Goal: Transaction & Acquisition: Obtain resource

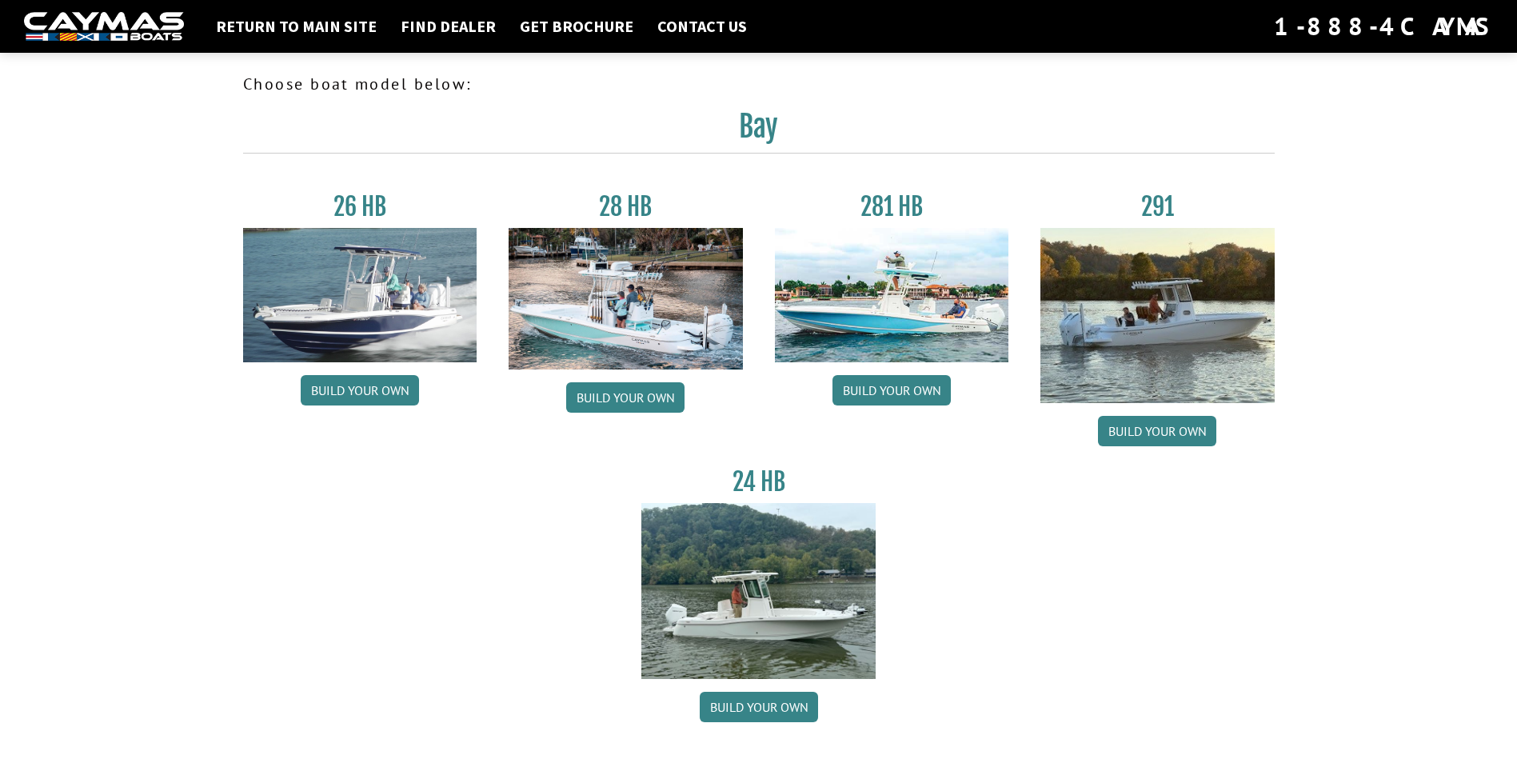
click at [681, 333] on img at bounding box center [626, 299] width 234 height 142
click at [593, 406] on link "Build your own" at bounding box center [625, 397] width 118 height 30
click at [918, 306] on img at bounding box center [892, 295] width 234 height 134
click at [906, 402] on link "Build your own" at bounding box center [891, 390] width 118 height 30
click at [301, 26] on link "Return to main site" at bounding box center [296, 26] width 177 height 21
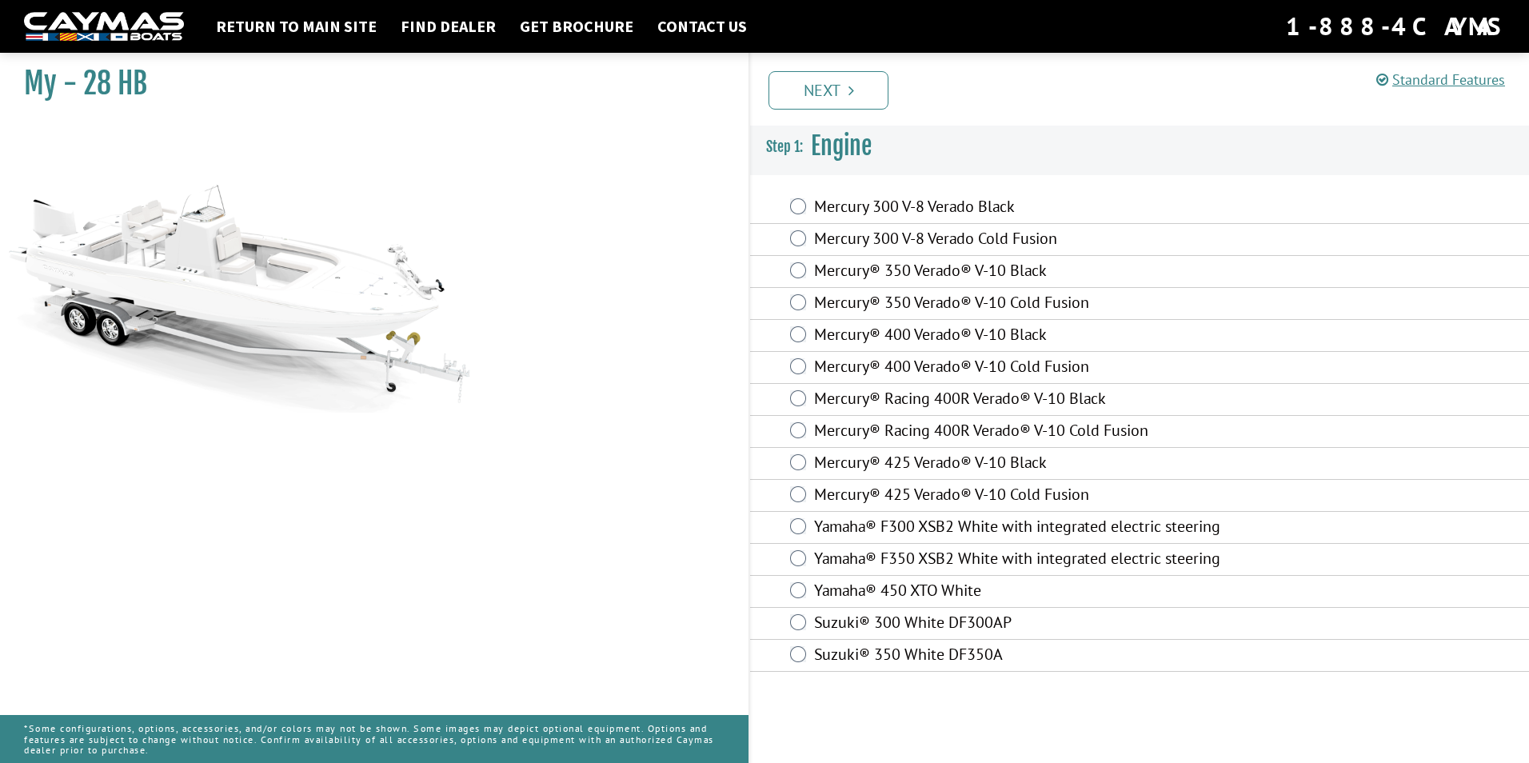
click at [857, 522] on label "Yamaha® F300 XSB2 White with integrated electric steering" at bounding box center [1028, 528] width 429 height 23
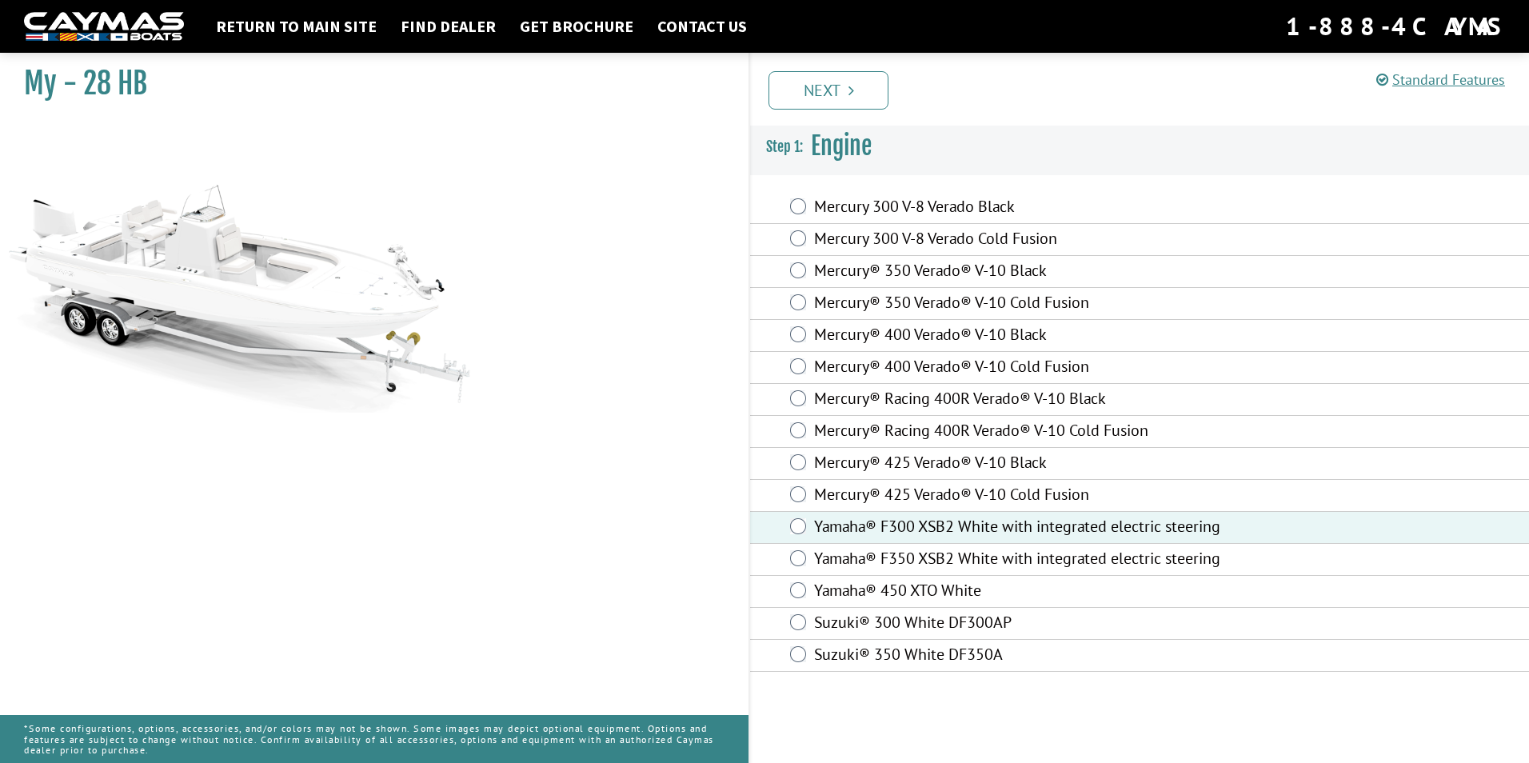
click at [857, 522] on label "Yamaha® F300 XSB2 White with integrated electric steering" at bounding box center [1028, 528] width 429 height 23
click at [856, 263] on label "Mercury® 350 Verado® V-10 Black" at bounding box center [1028, 272] width 429 height 23
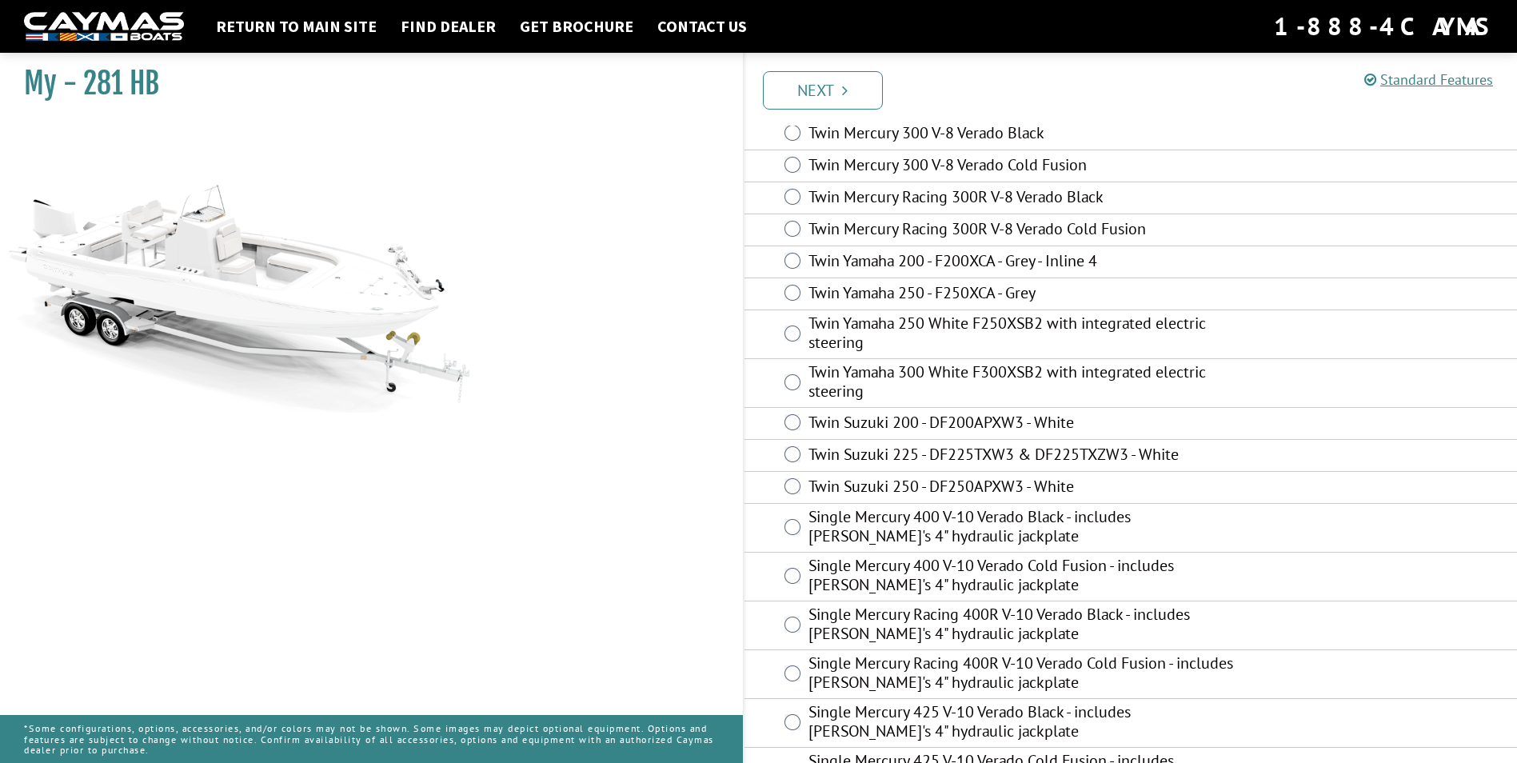
scroll to position [160, 0]
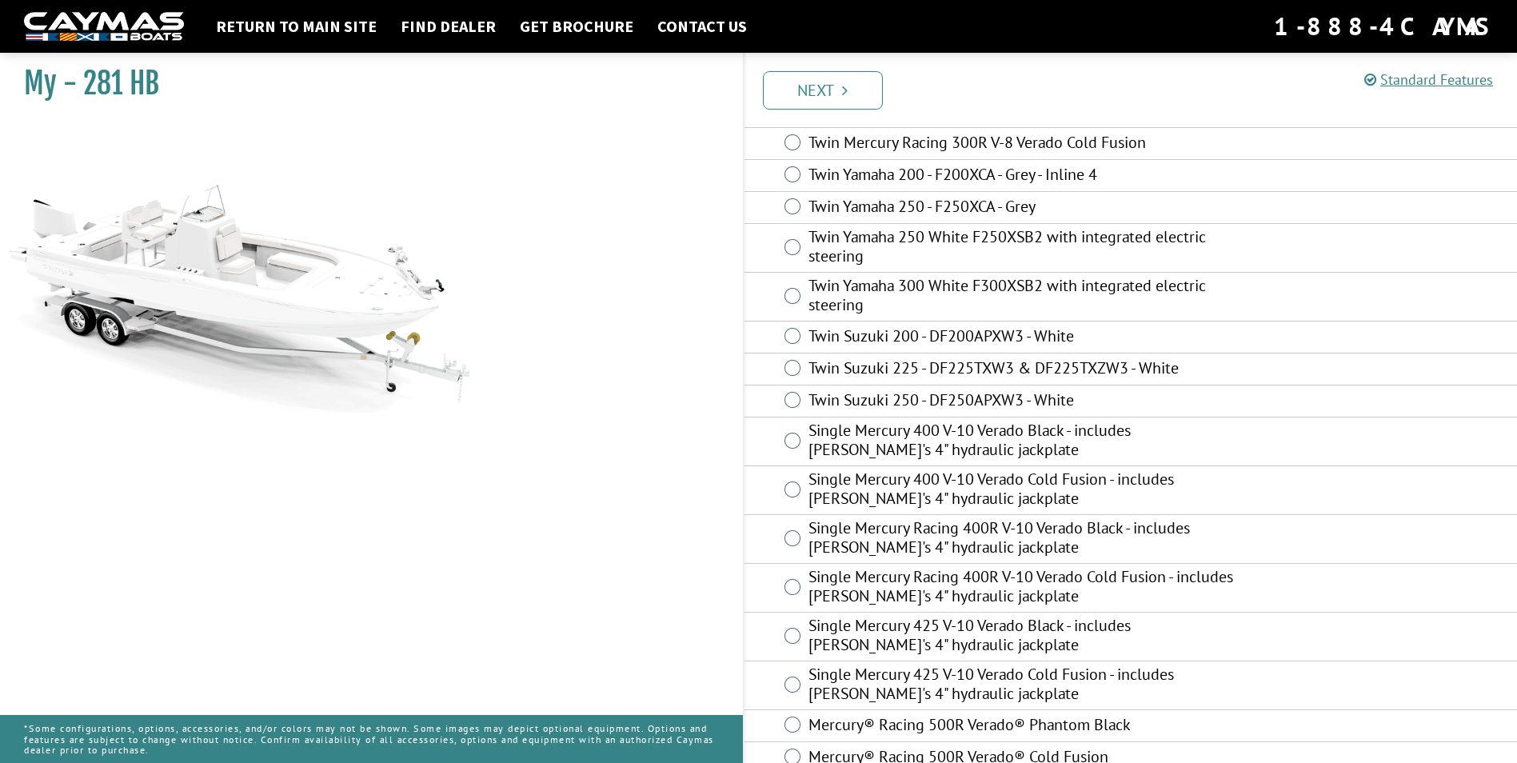
click at [872, 306] on label "Twin Yamaha 300 White F300XSB2 with integrated electric steering" at bounding box center [1020, 297] width 425 height 42
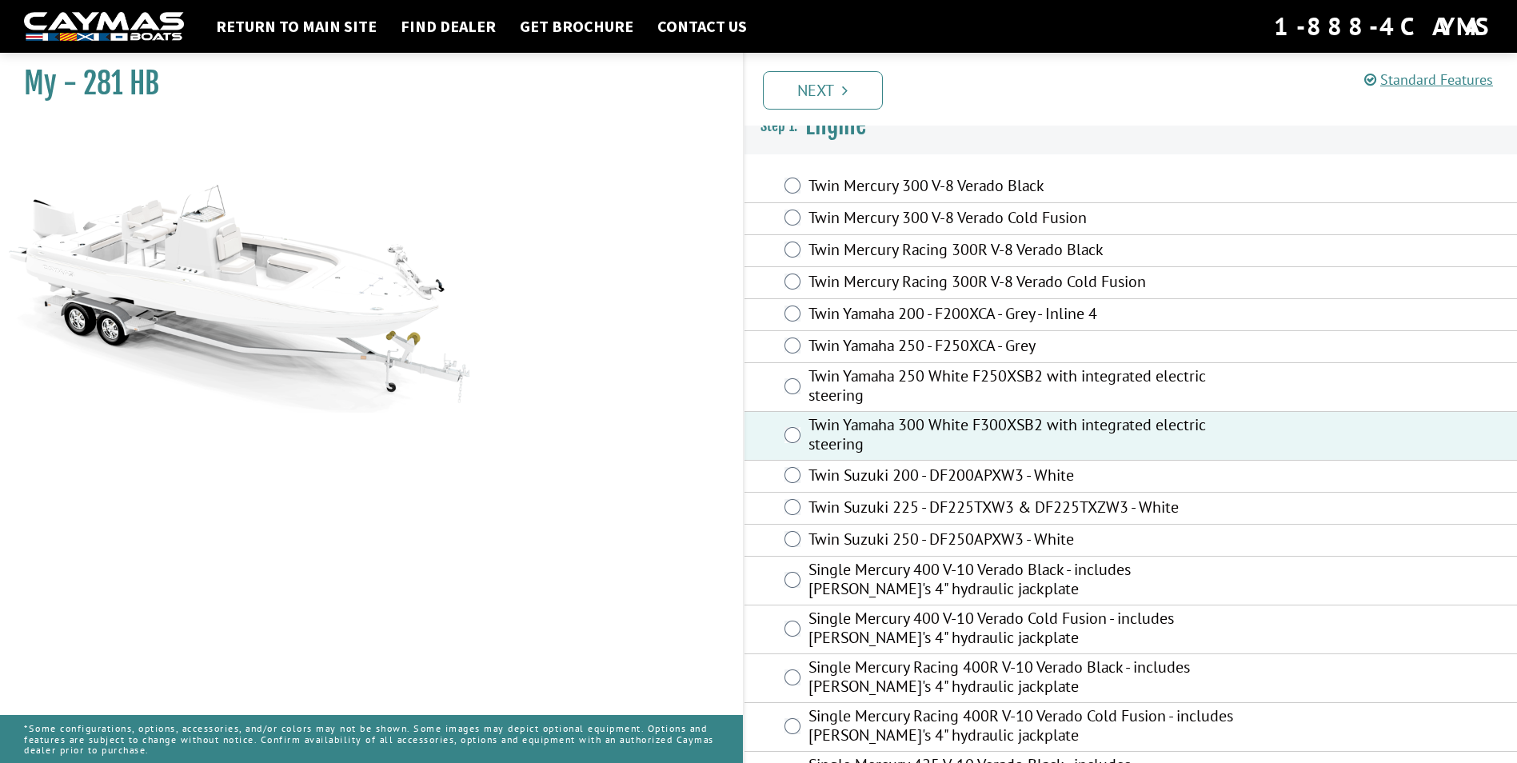
scroll to position [0, 0]
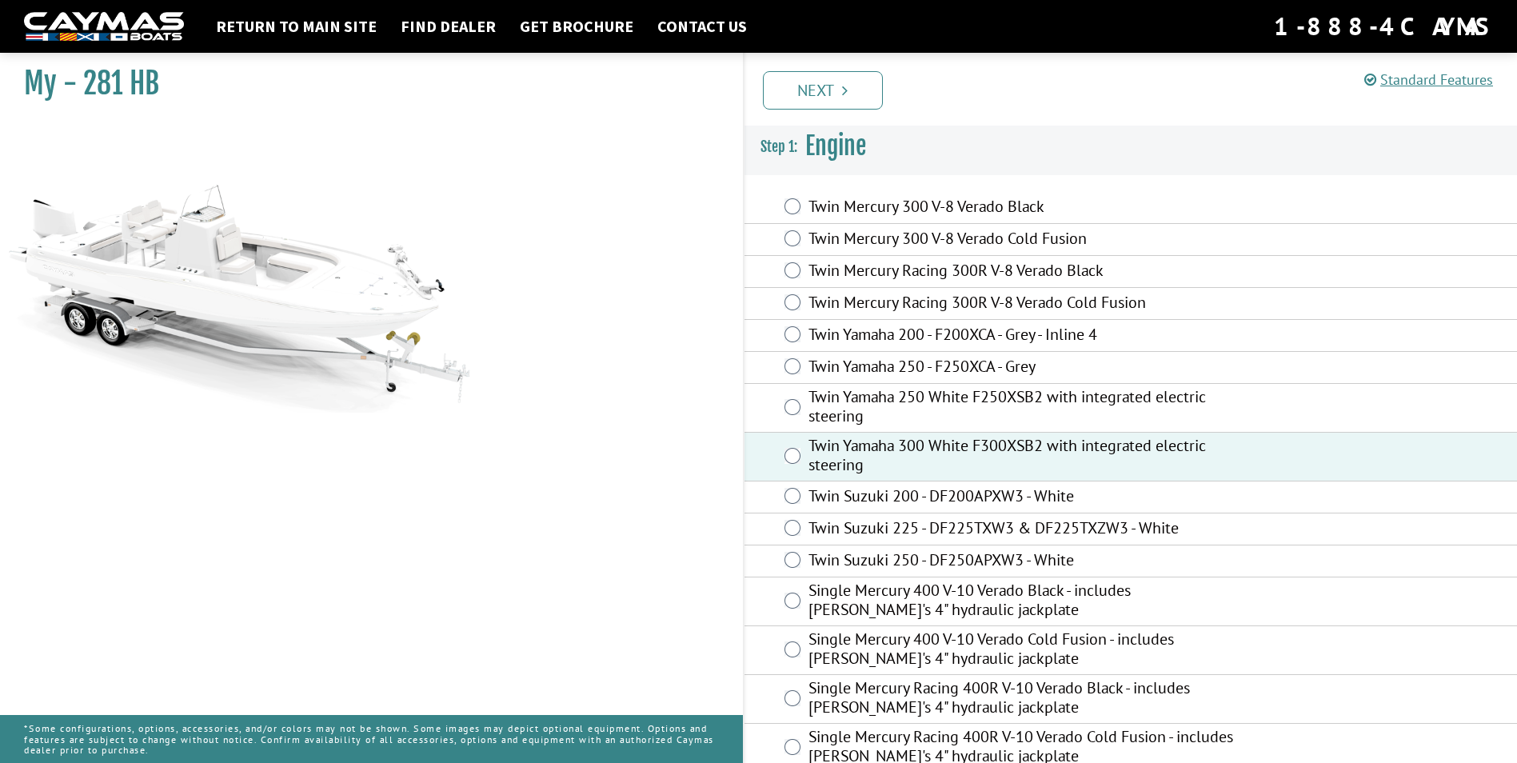
click at [841, 236] on label "Twin Mercury 300 V-8 Verado Cold Fusion" at bounding box center [1020, 240] width 425 height 23
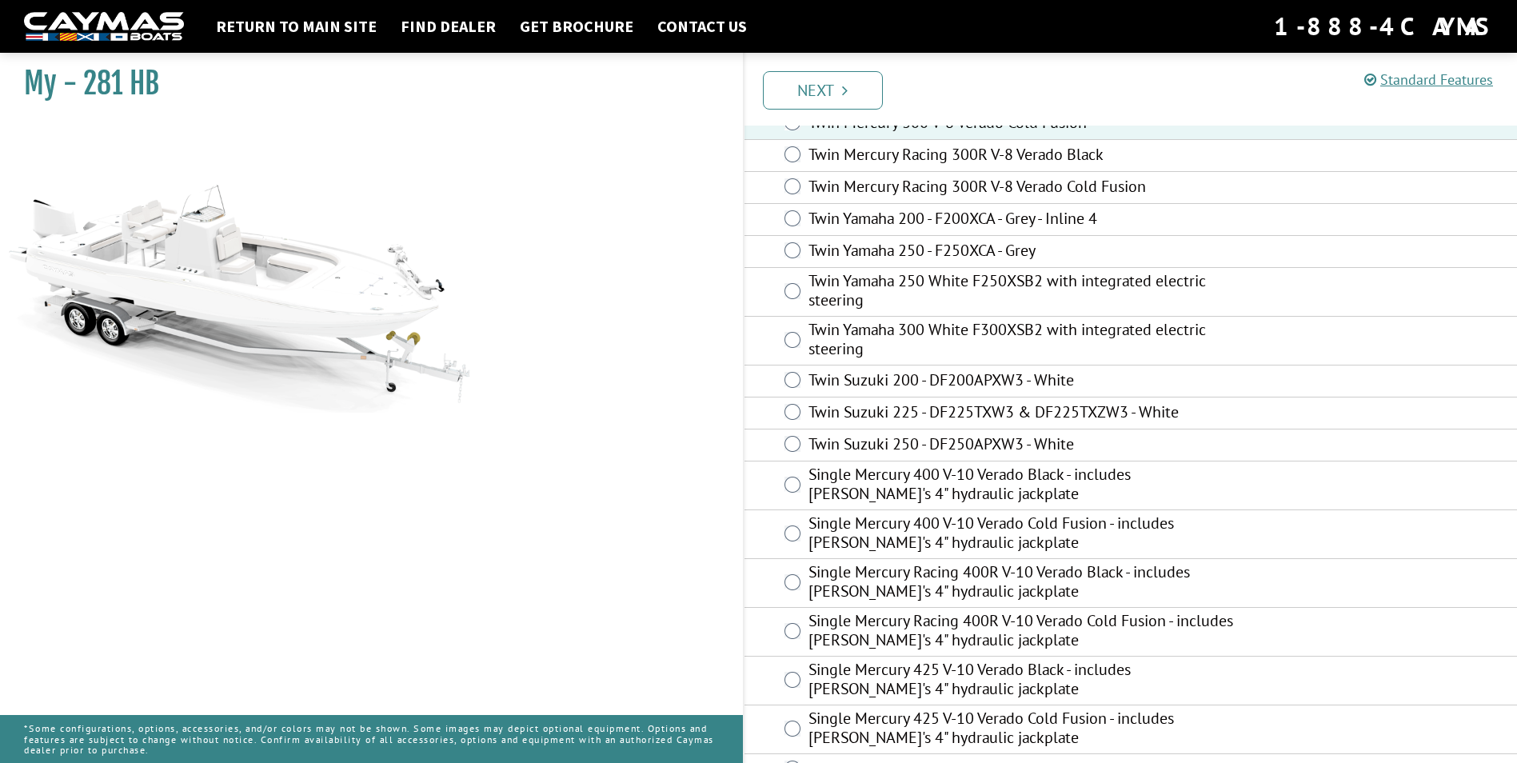
scroll to position [282, 0]
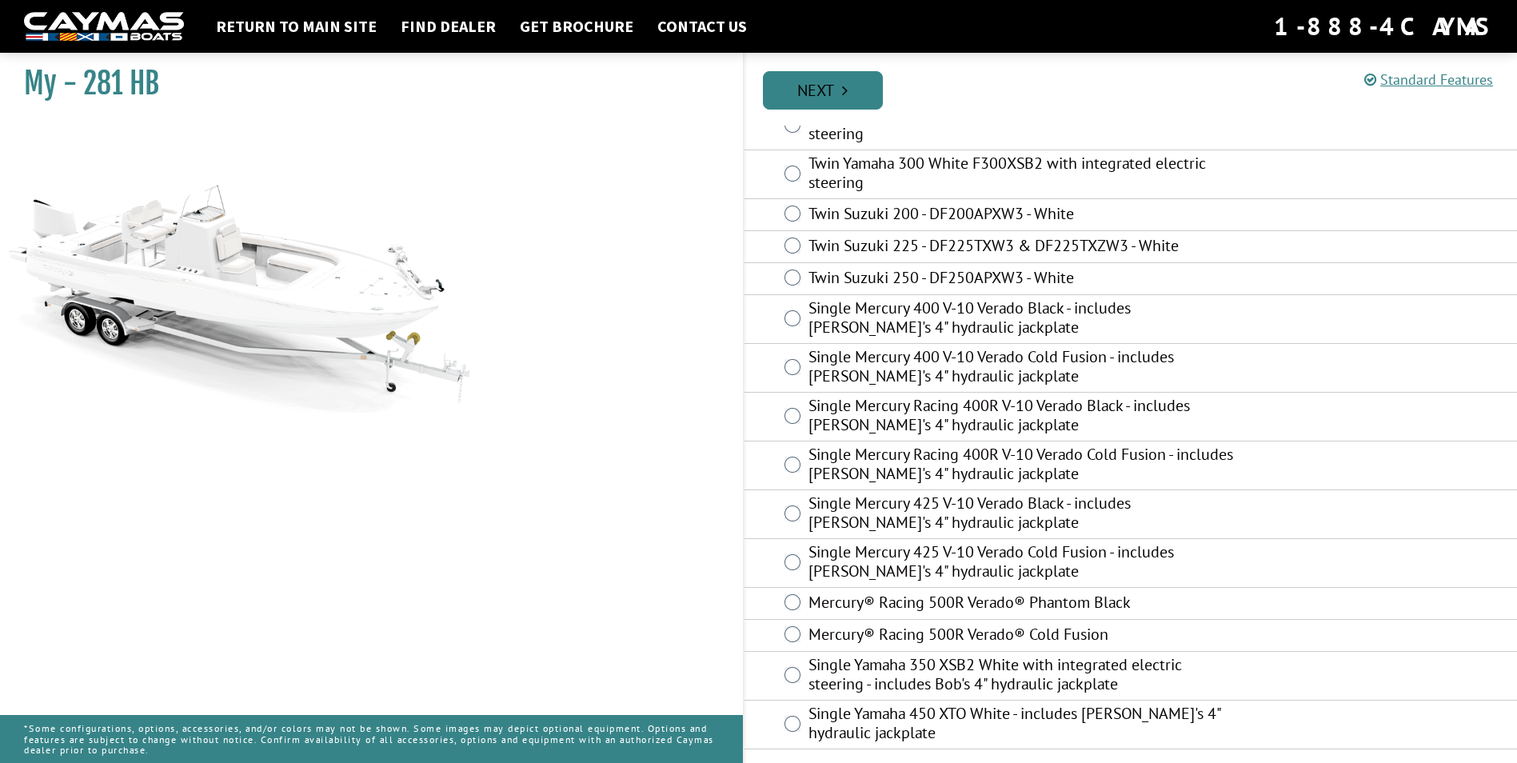
click at [841, 82] on link "Next" at bounding box center [823, 90] width 120 height 38
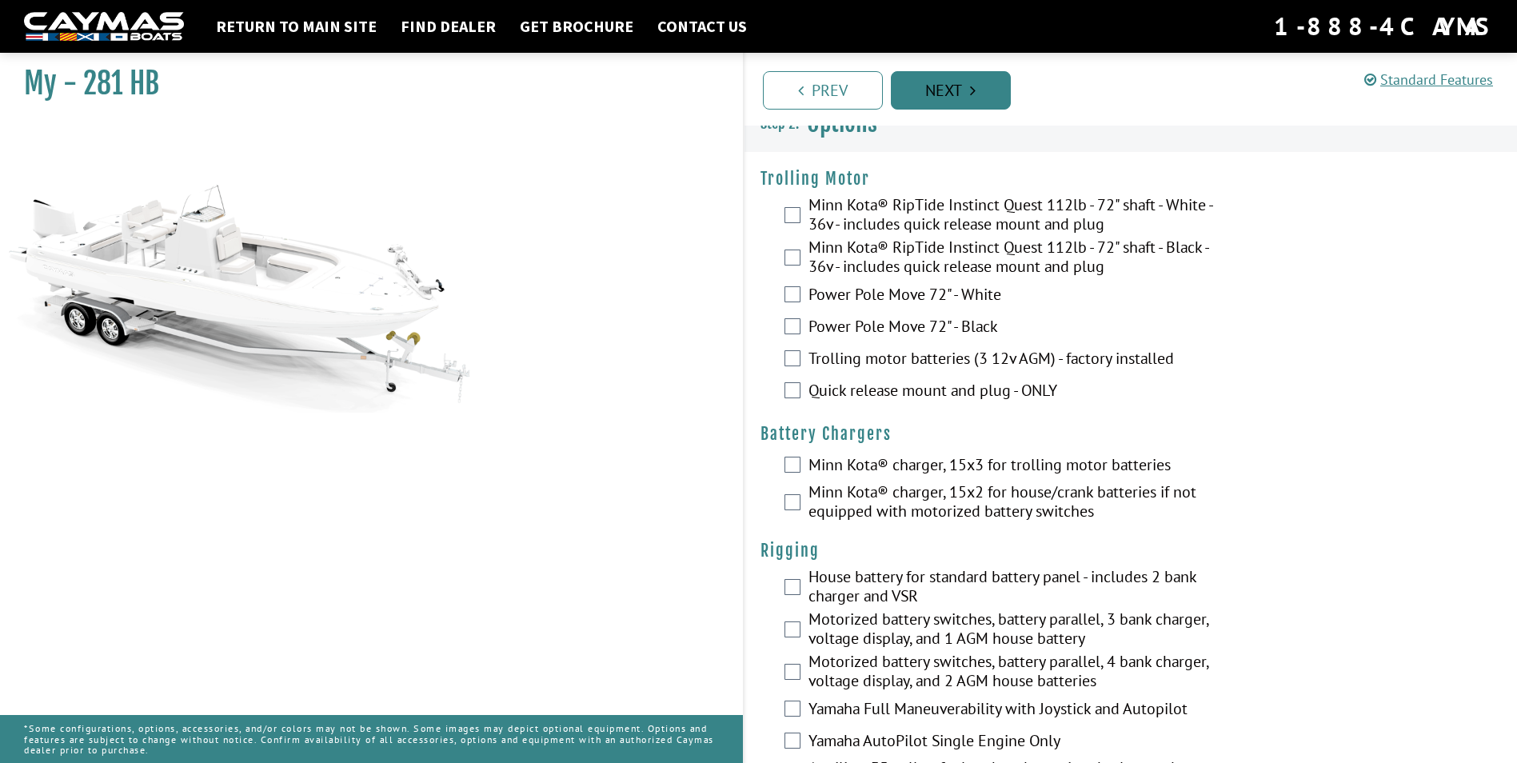
scroll to position [0, 0]
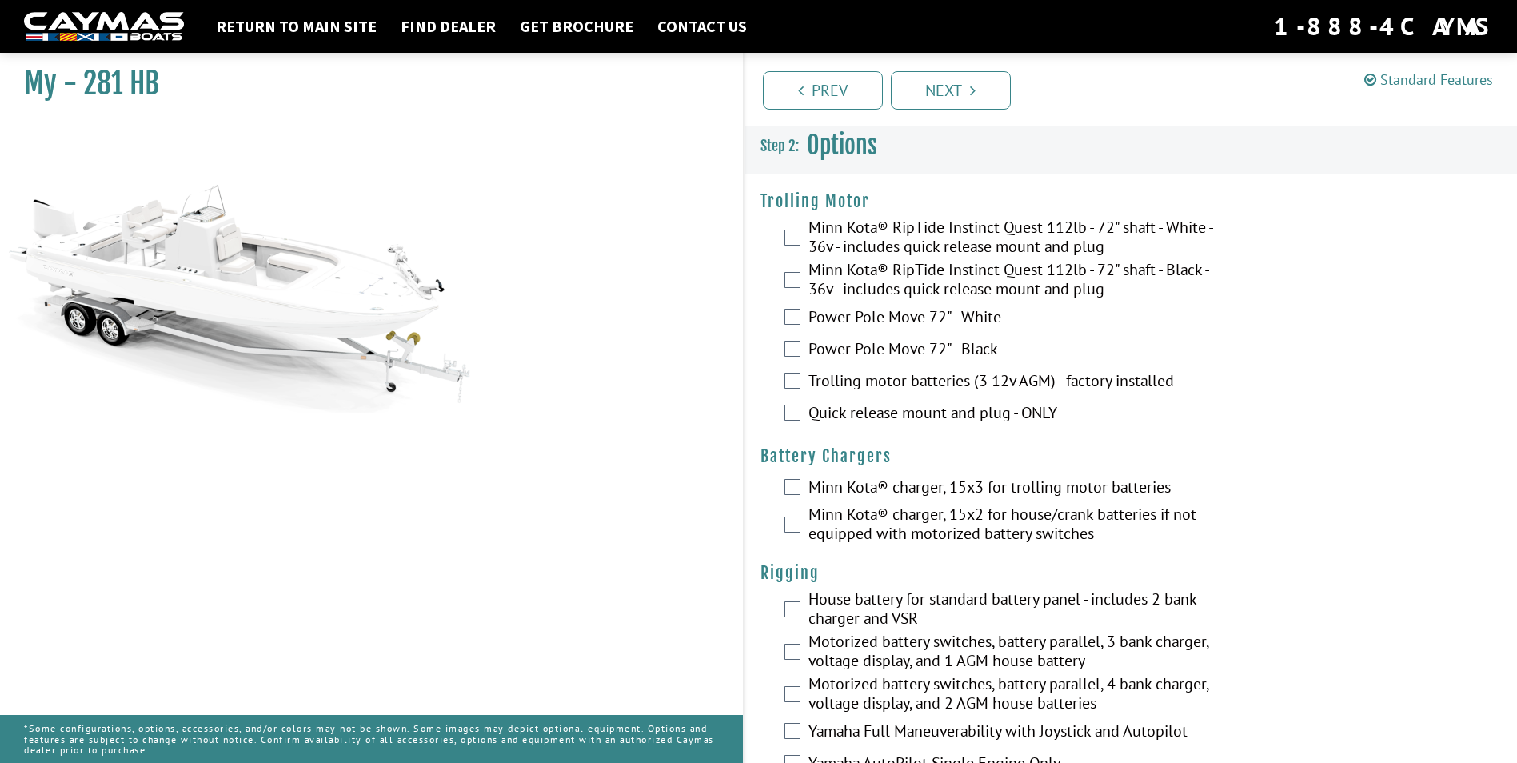
click at [840, 320] on label "Power Pole Move 72" - White" at bounding box center [1020, 318] width 425 height 23
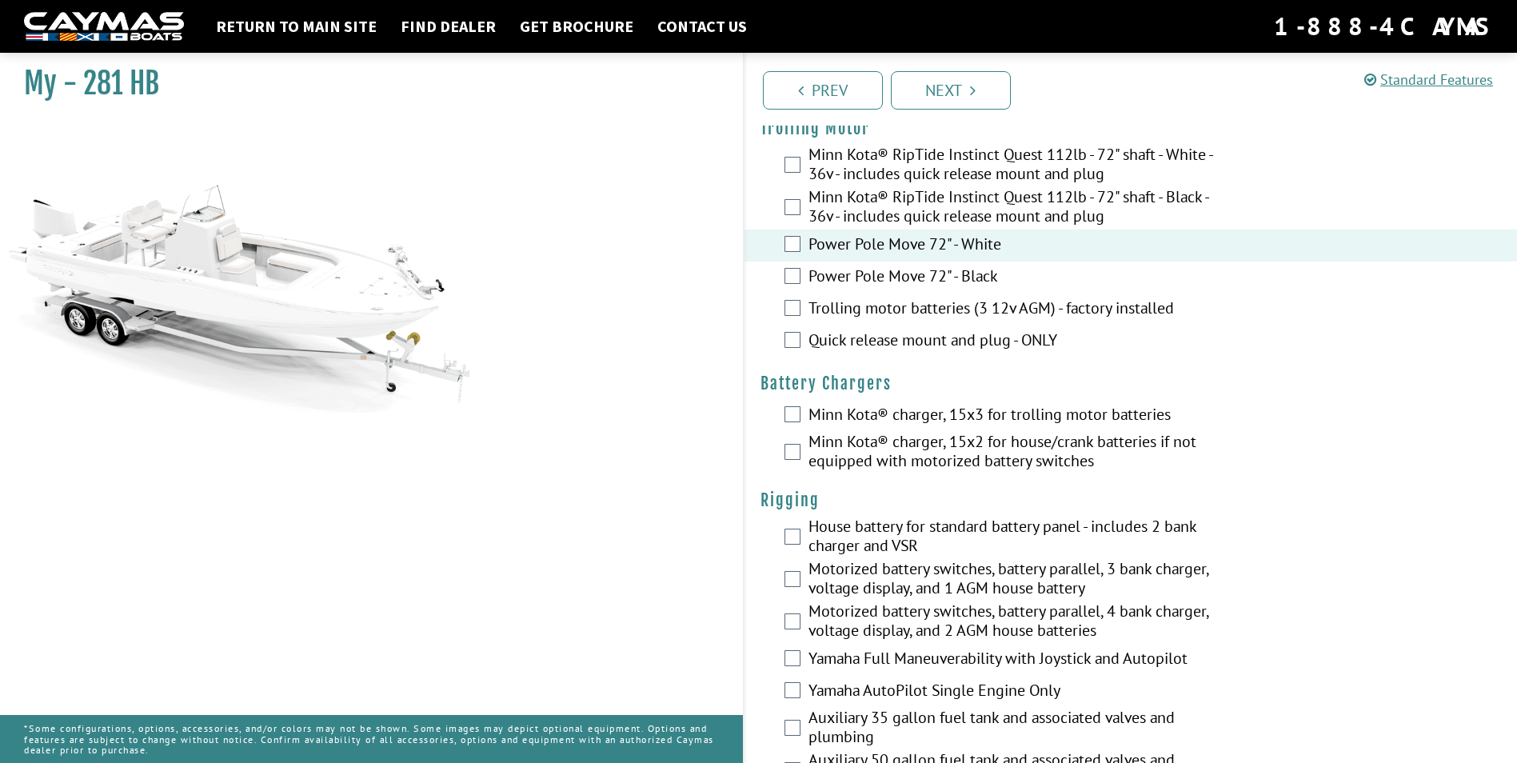
scroll to position [160, 0]
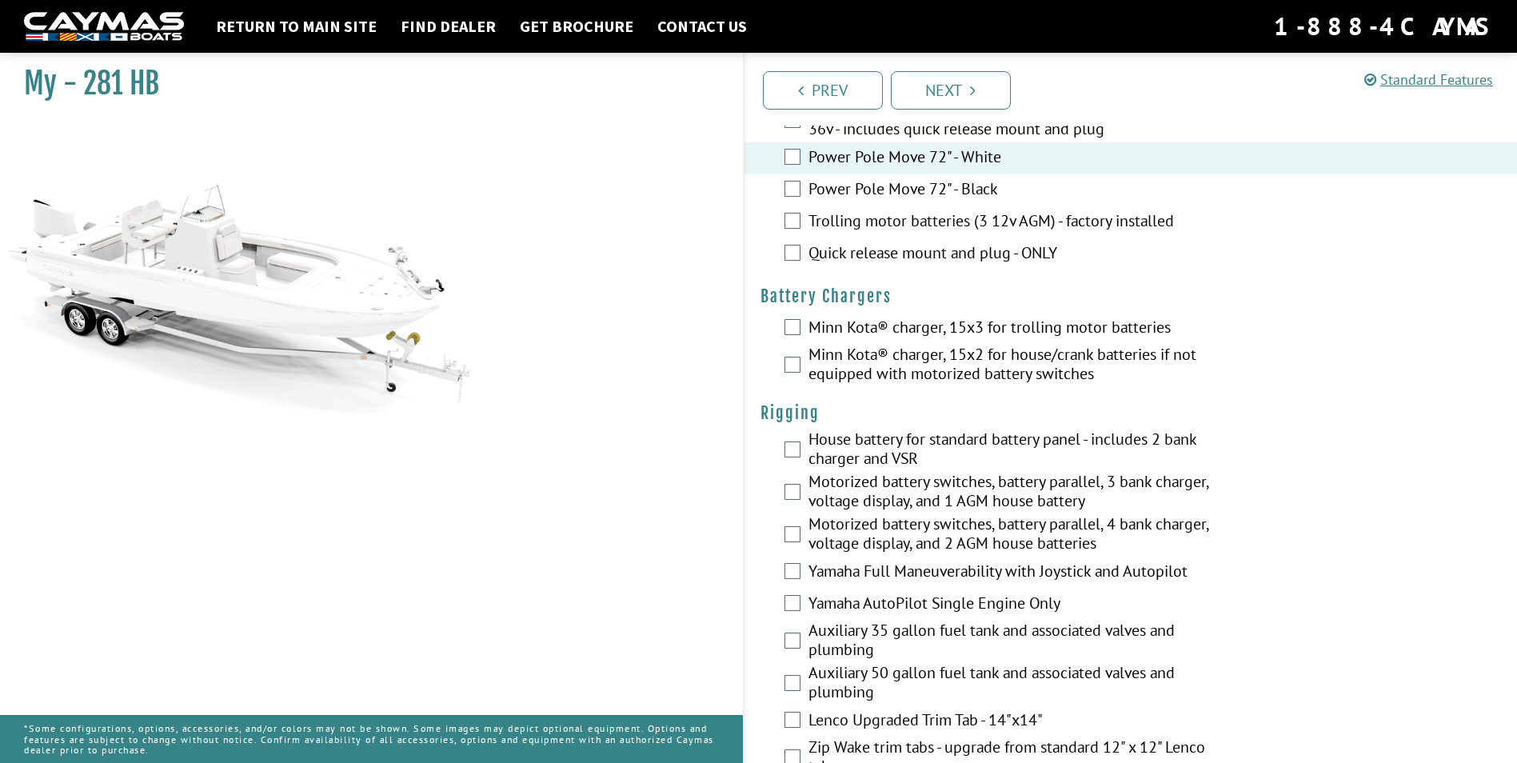
click at [818, 245] on label "Quick release mount and plug - ONLY" at bounding box center [1020, 254] width 425 height 23
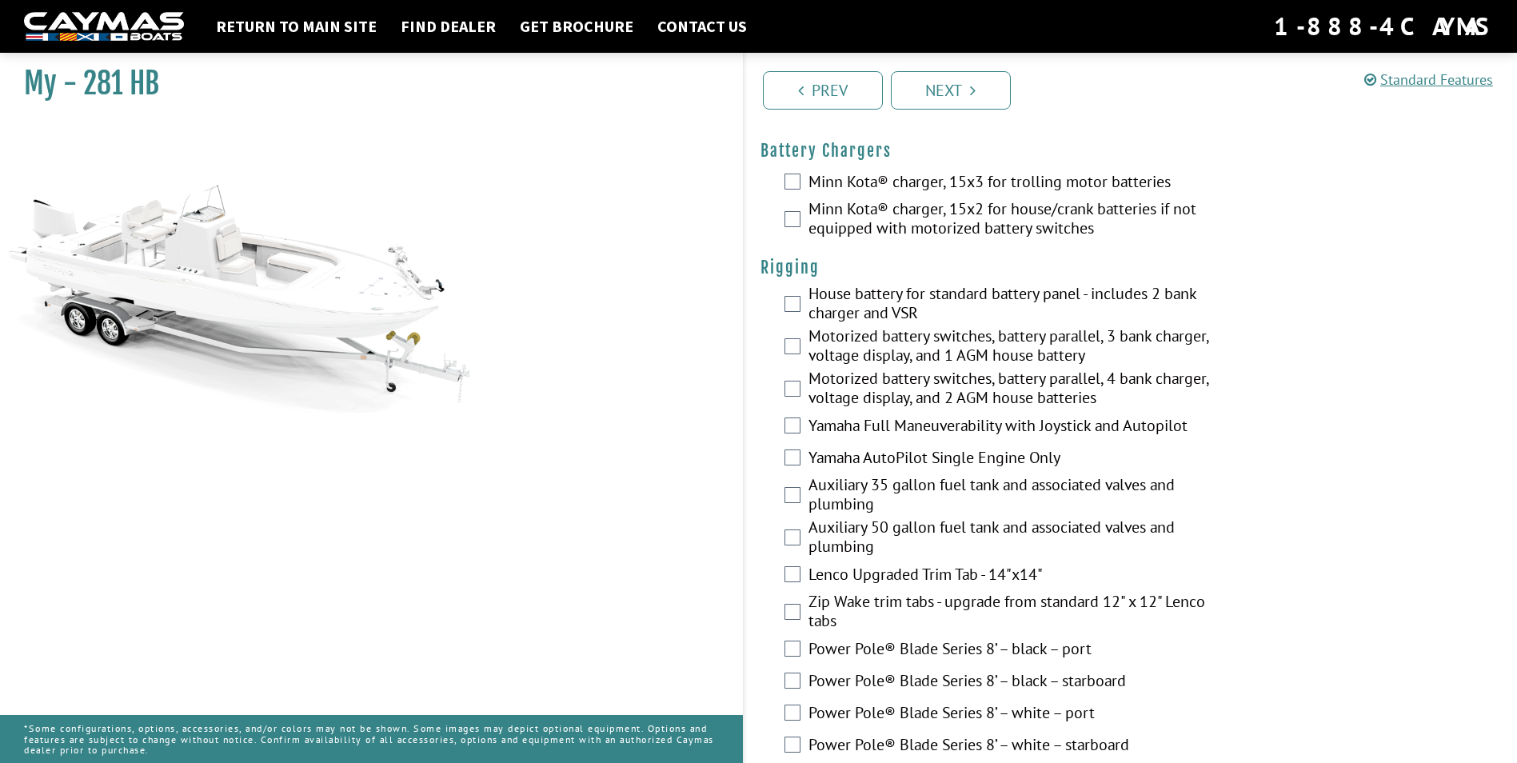
scroll to position [320, 0]
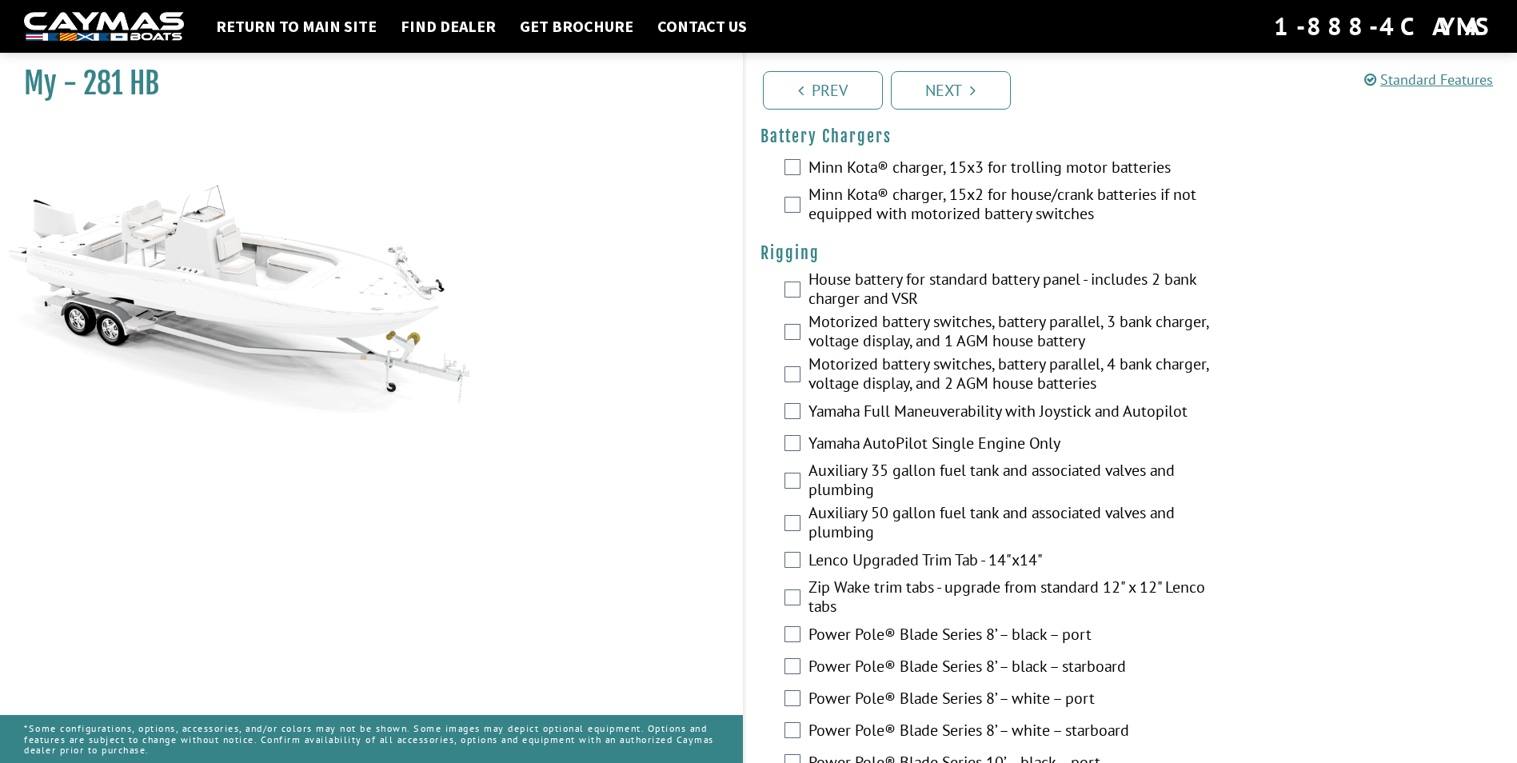
click at [814, 424] on label "Yamaha Full Maneuverability with Joystick and Autopilot" at bounding box center [1020, 412] width 425 height 23
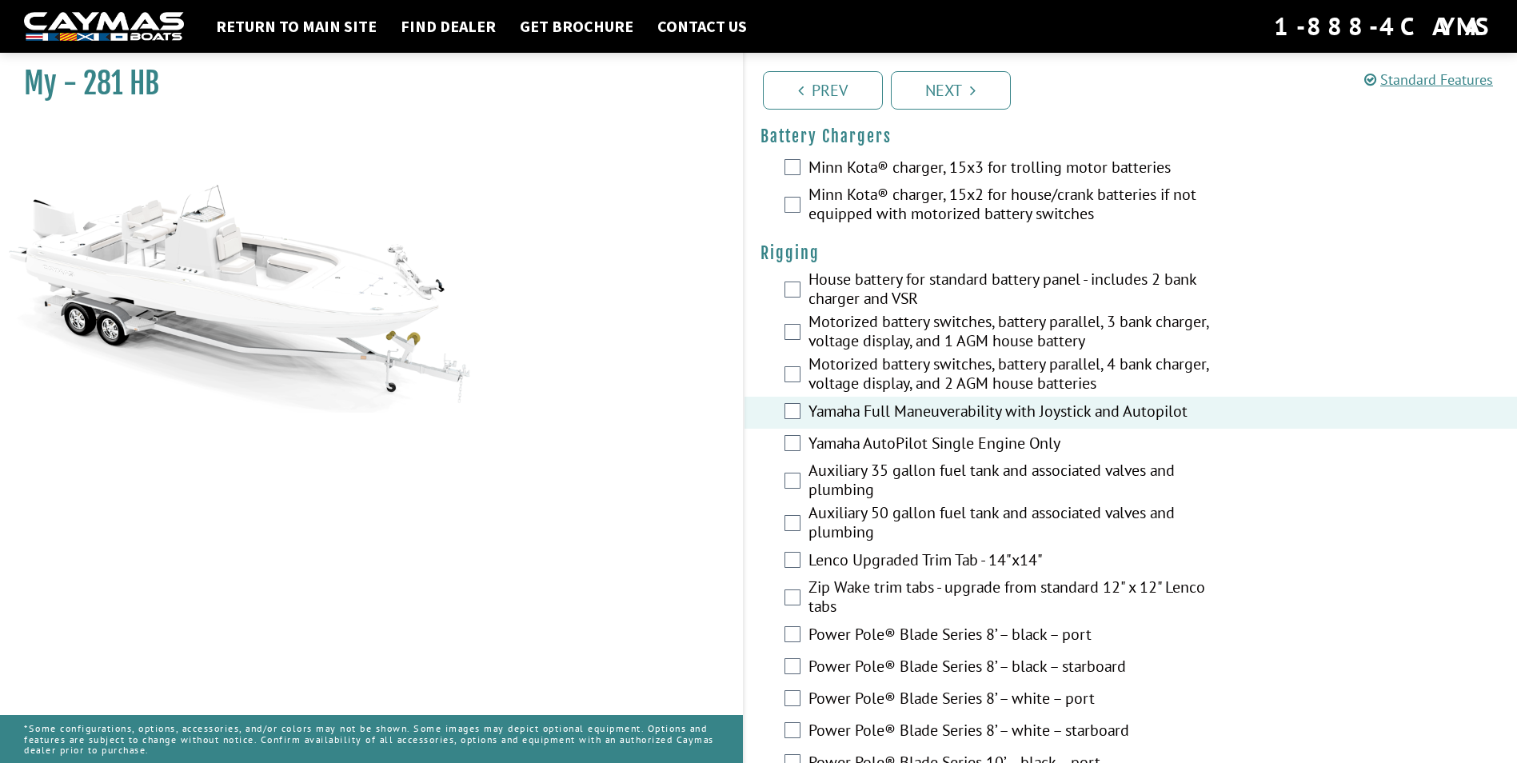
click at [816, 441] on label "Yamaha AutoPilot Single Engine Only" at bounding box center [1020, 444] width 425 height 23
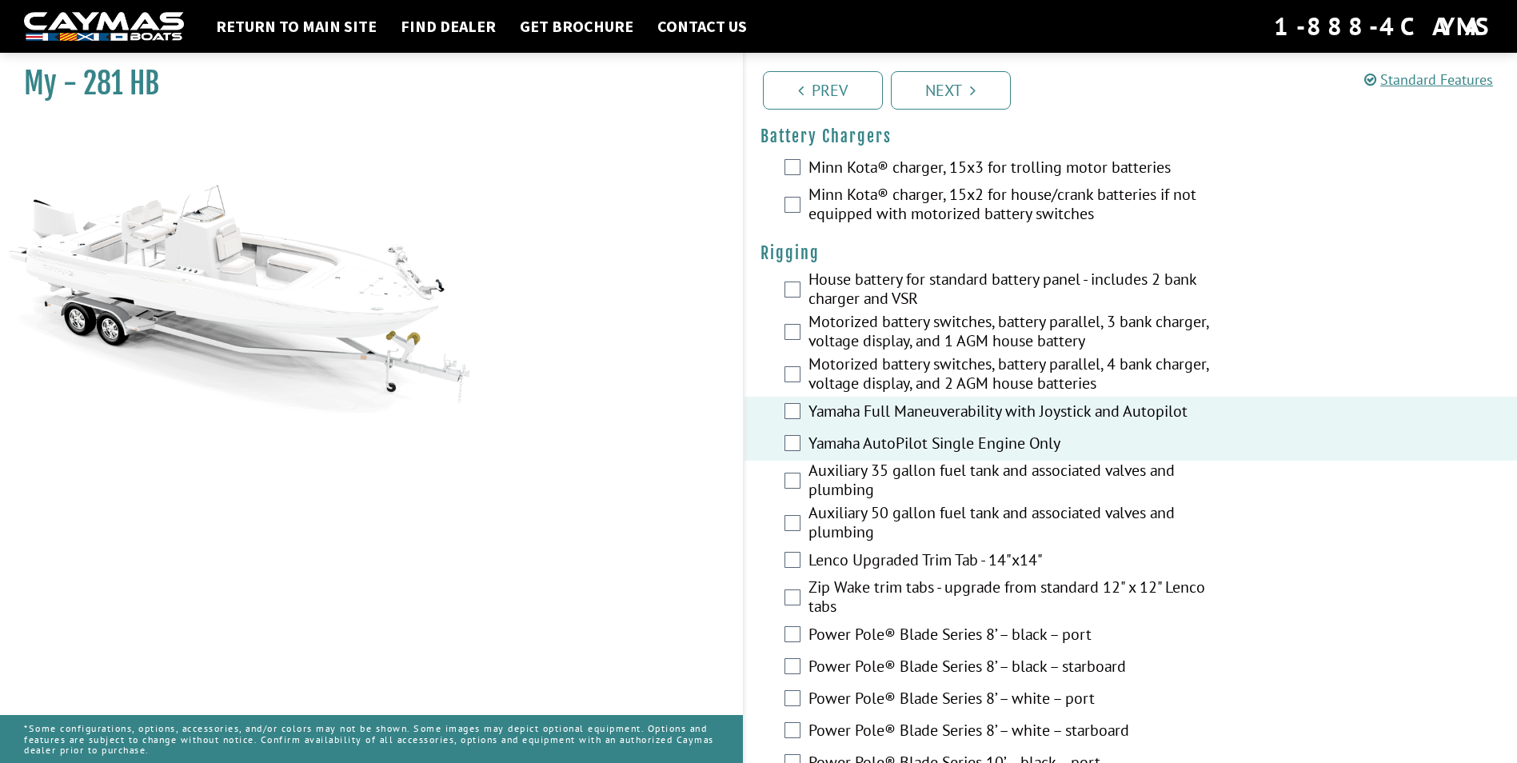
click at [816, 441] on label "Yamaha AutoPilot Single Engine Only" at bounding box center [1020, 444] width 425 height 23
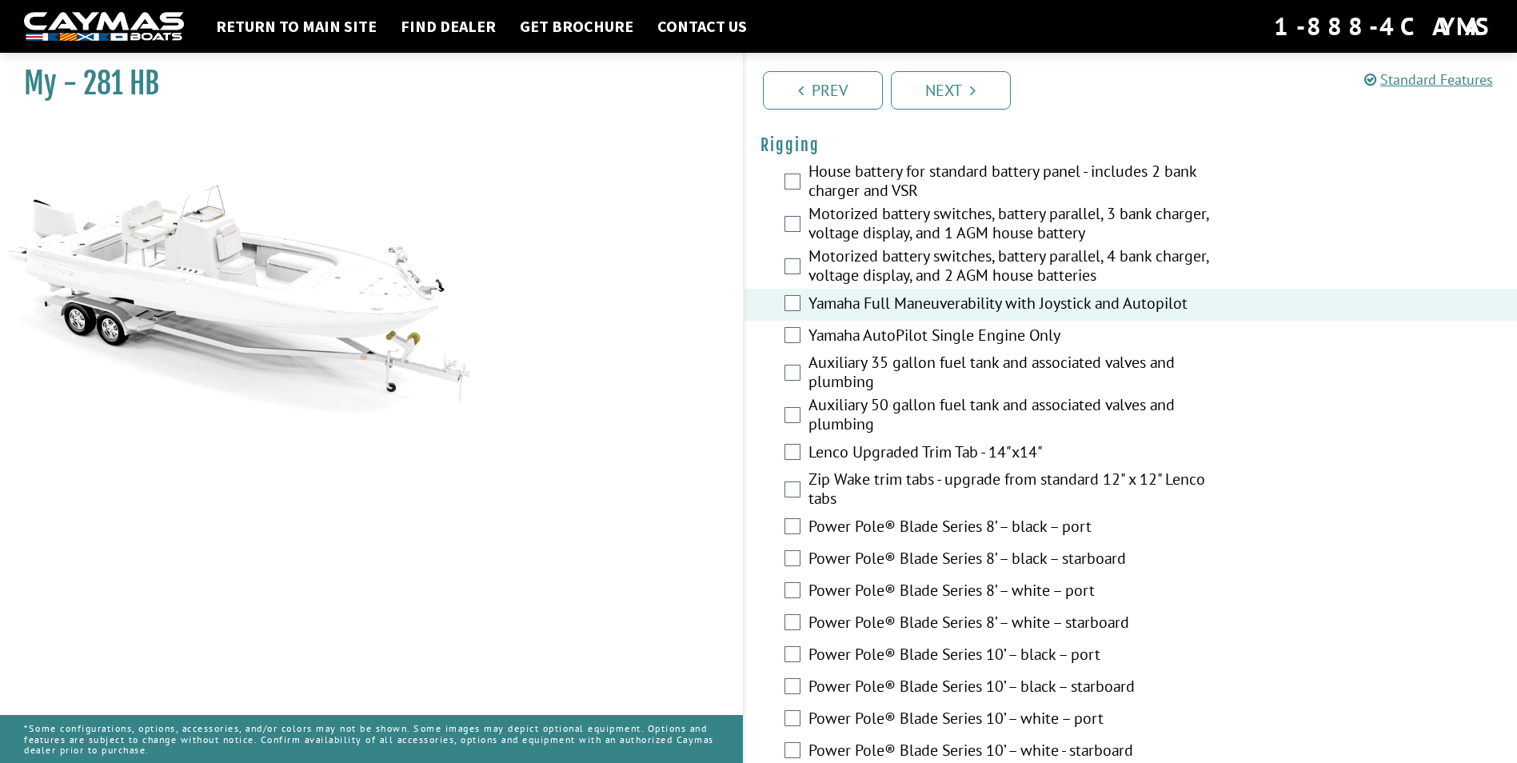
scroll to position [400, 0]
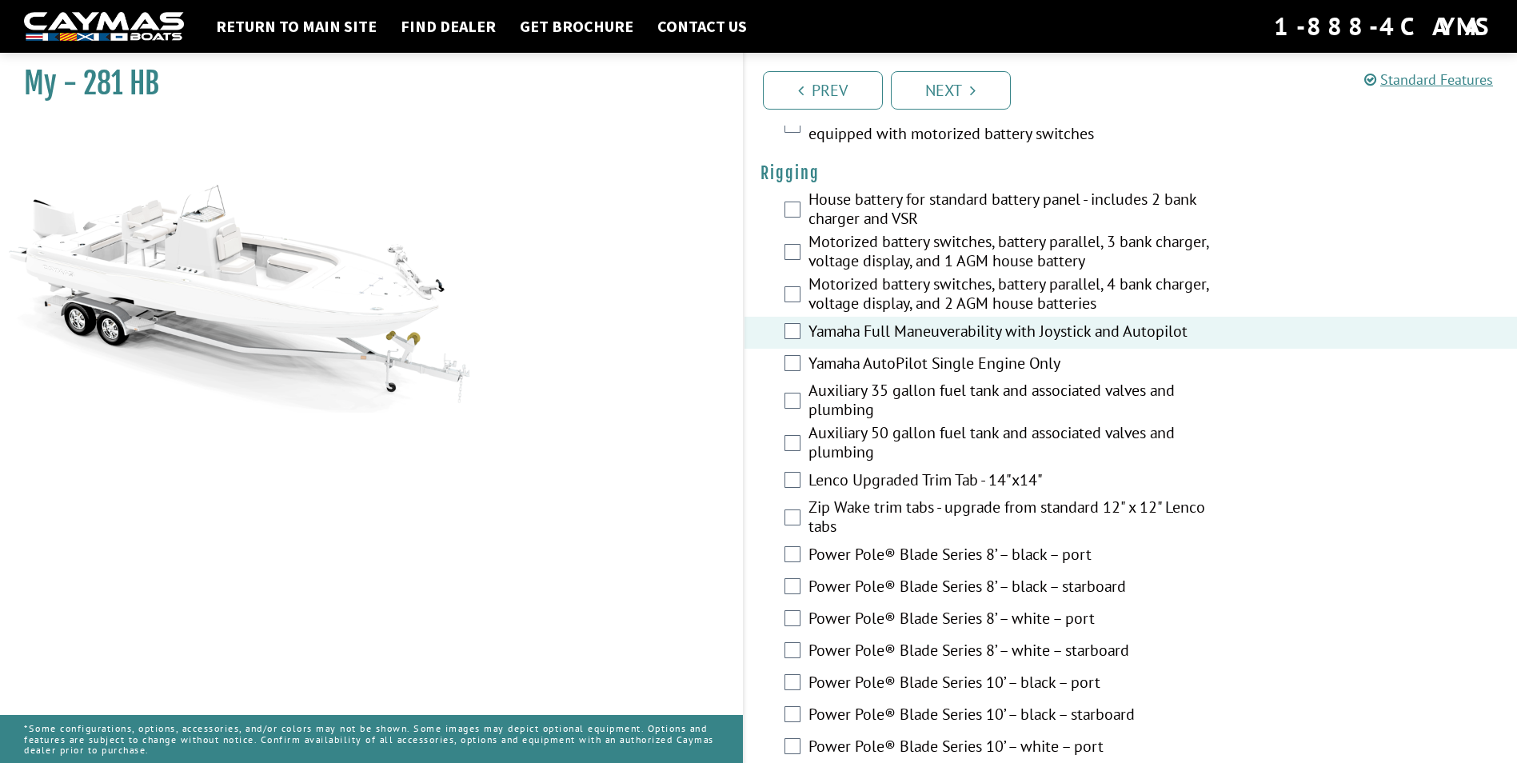
click at [920, 333] on label "Yamaha Full Maneuverability with Joystick and Autopilot" at bounding box center [1020, 332] width 425 height 23
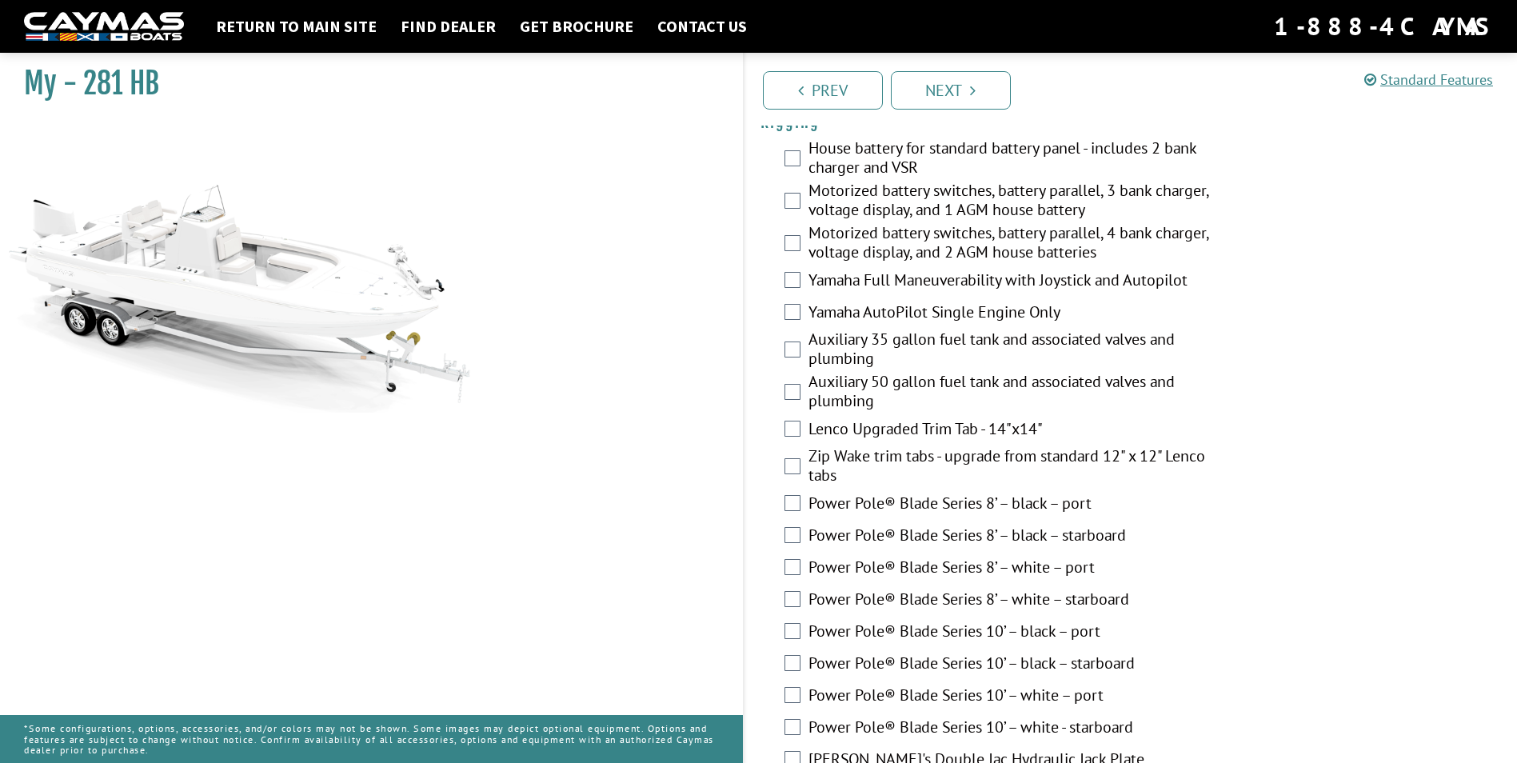
scroll to position [480, 0]
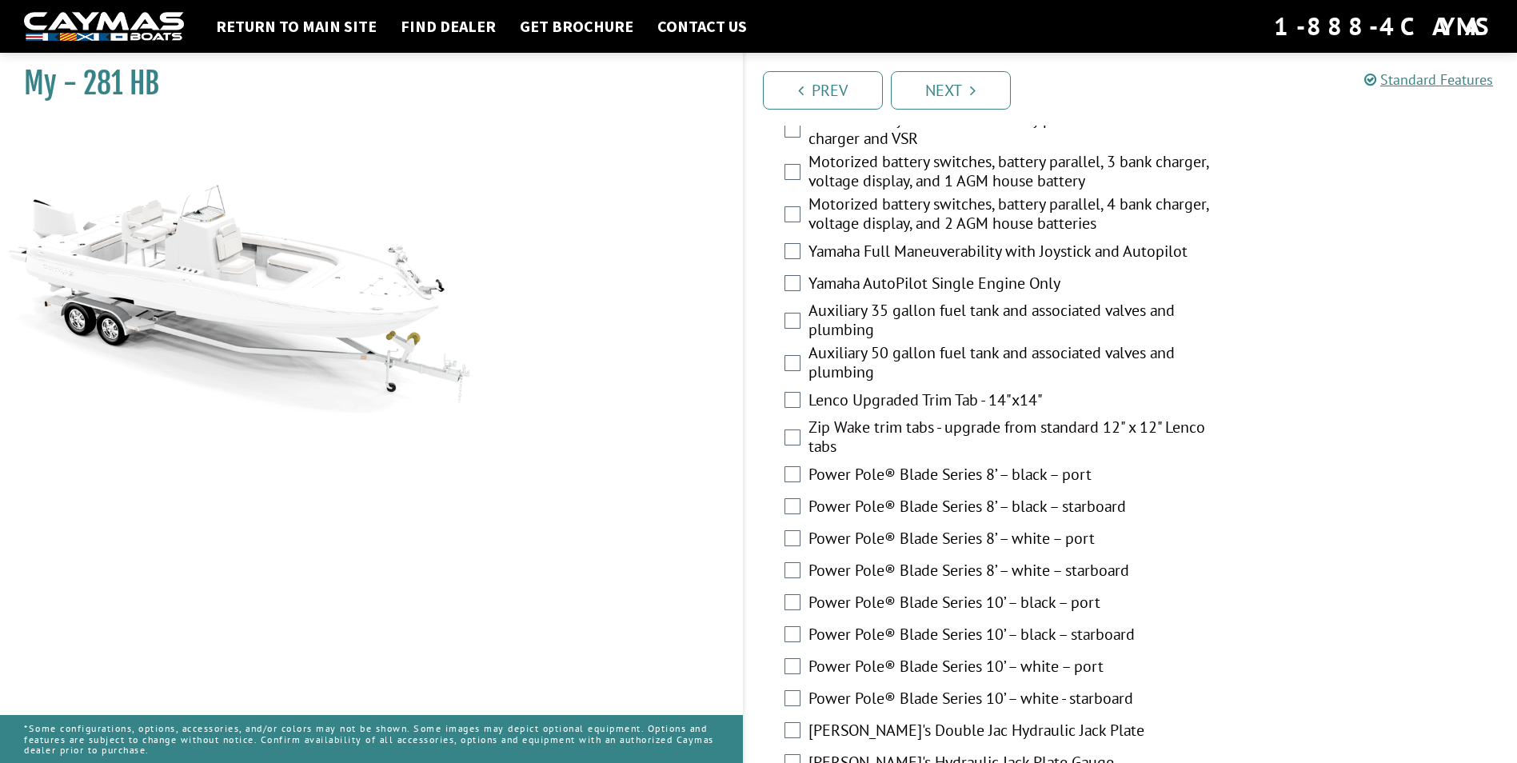
click at [953, 547] on label "Power Pole® Blade Series 8’ – white – port" at bounding box center [1020, 540] width 425 height 23
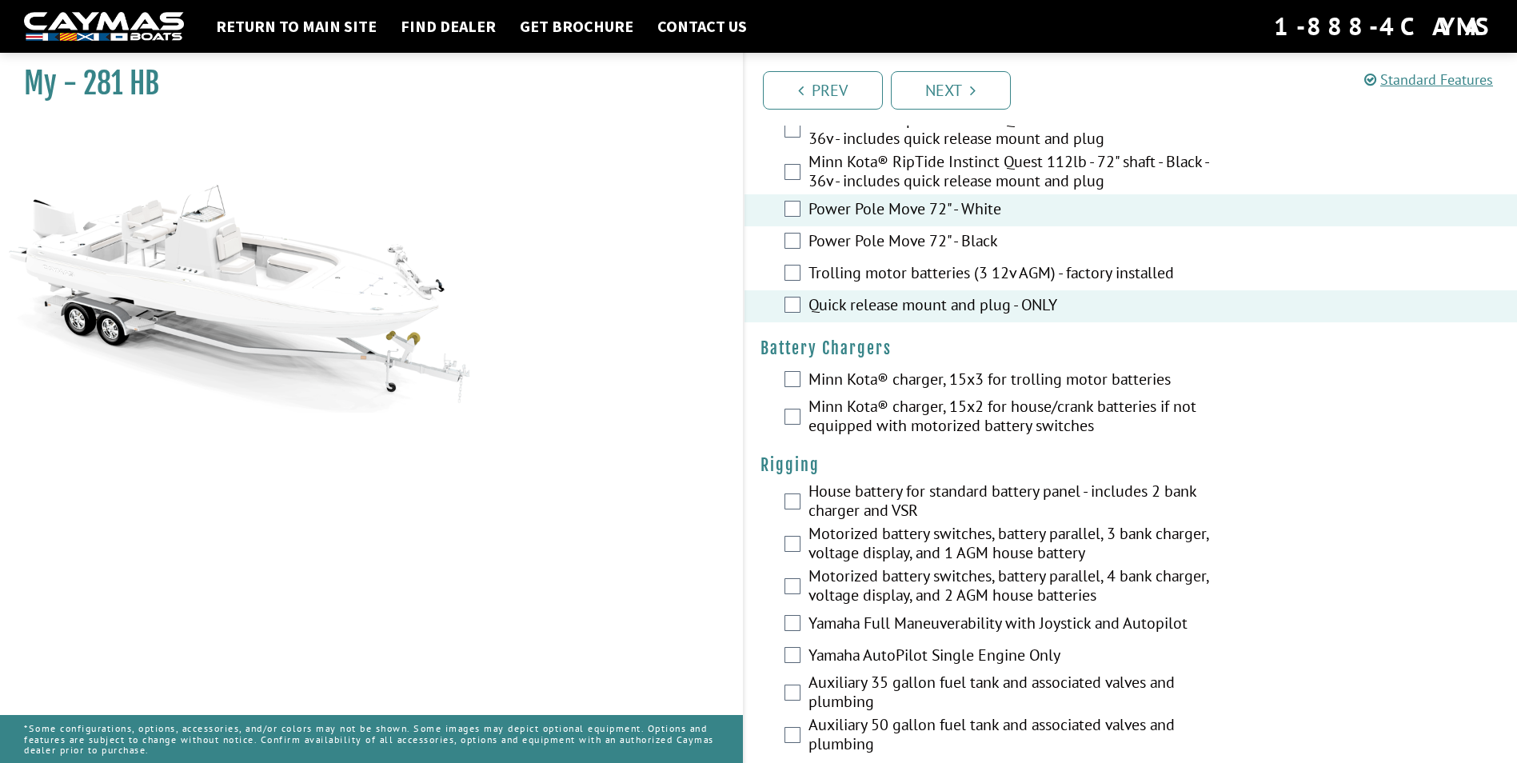
scroll to position [80, 0]
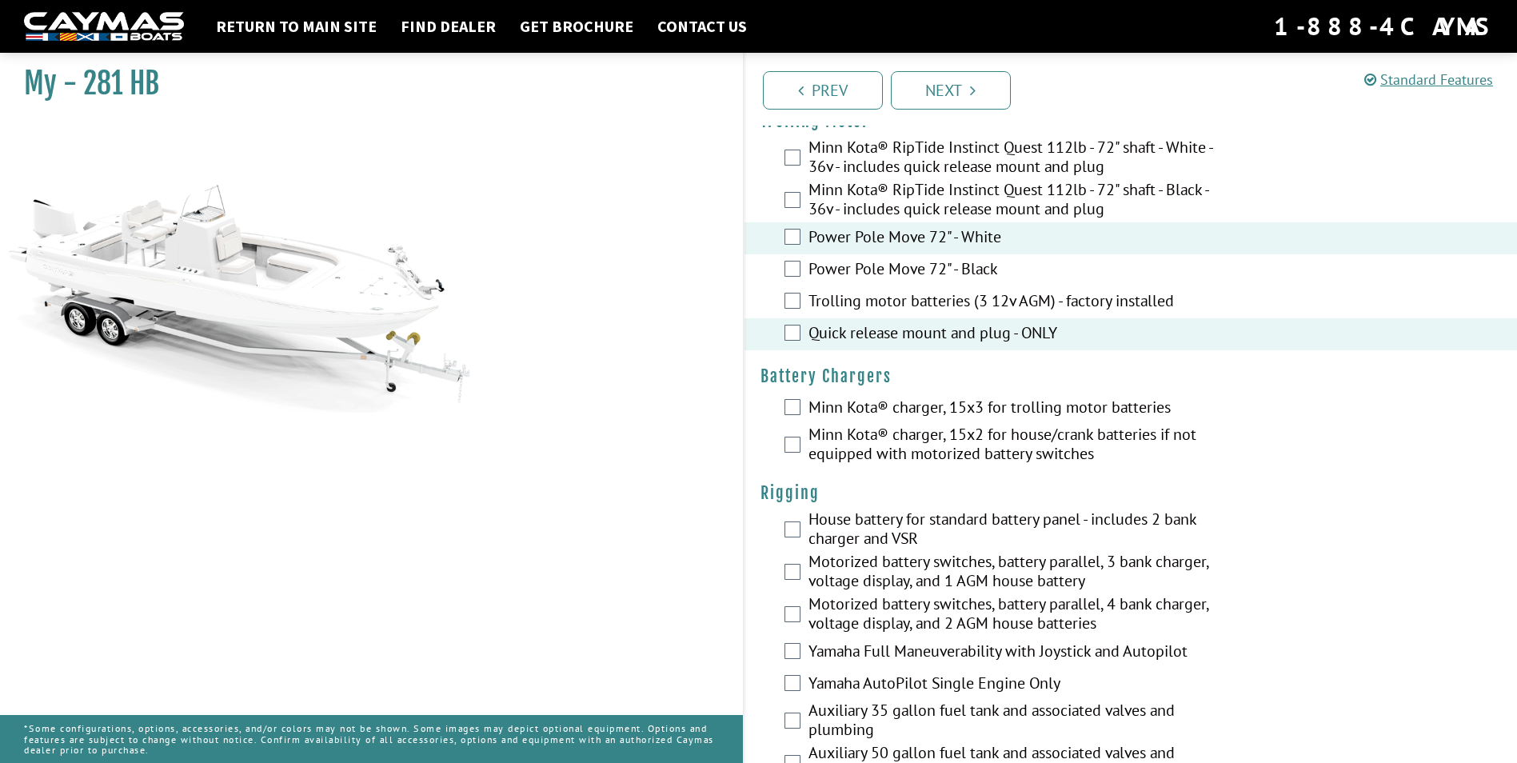
click at [956, 241] on label "Power Pole Move 72" - White" at bounding box center [1020, 238] width 425 height 23
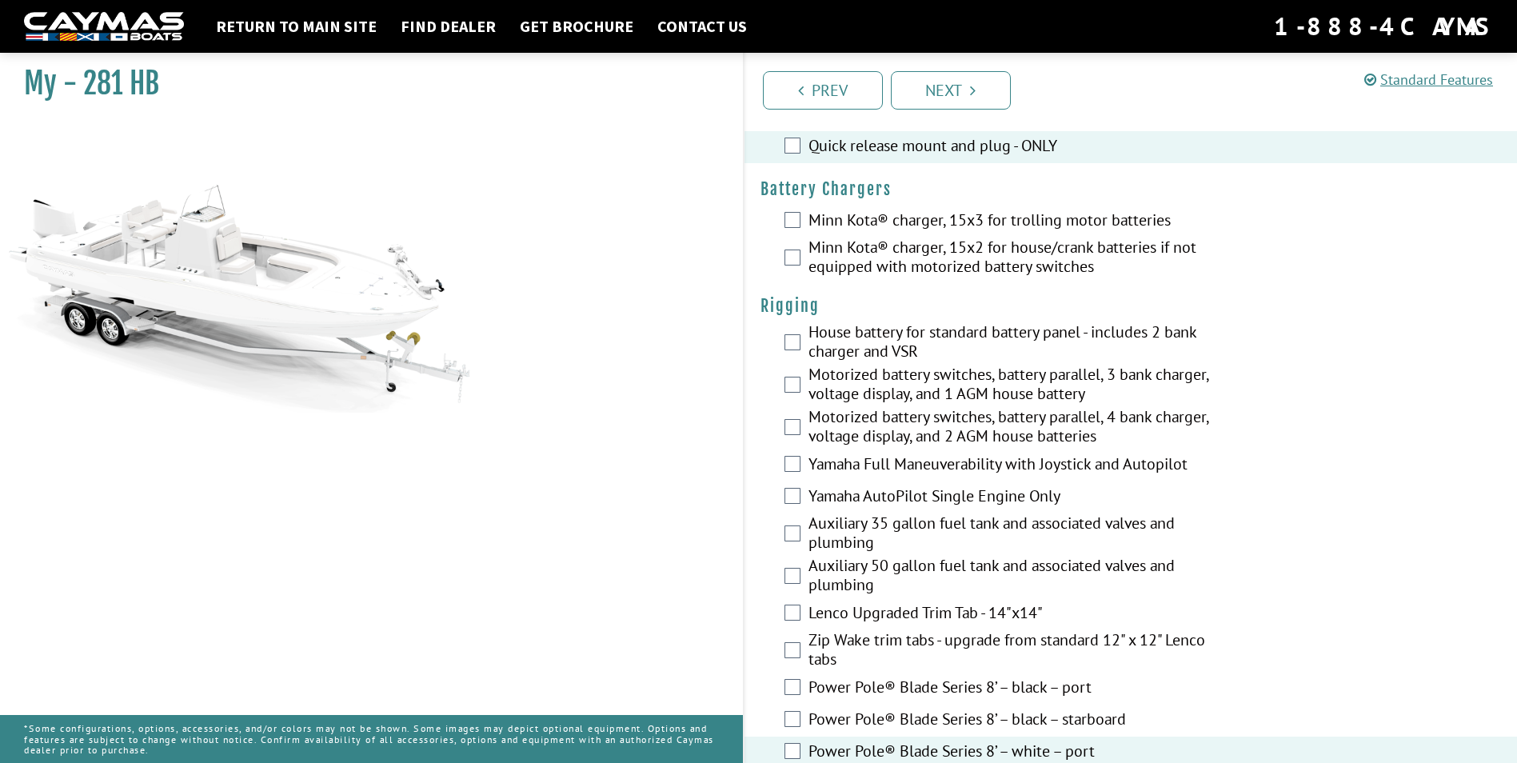
scroll to position [400, 0]
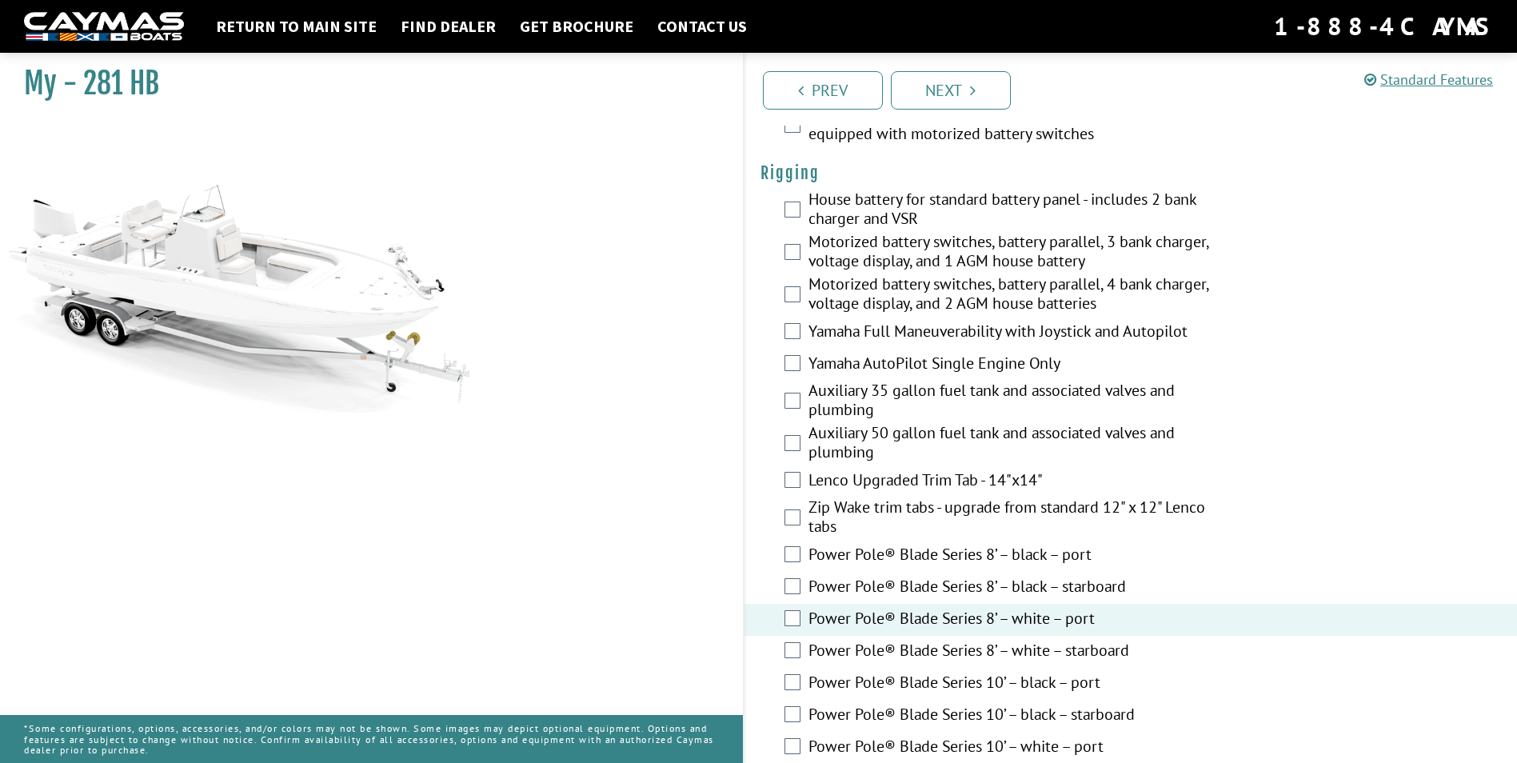
click at [953, 660] on label "Power Pole® Blade Series 8’ – white – starboard" at bounding box center [1020, 651] width 425 height 23
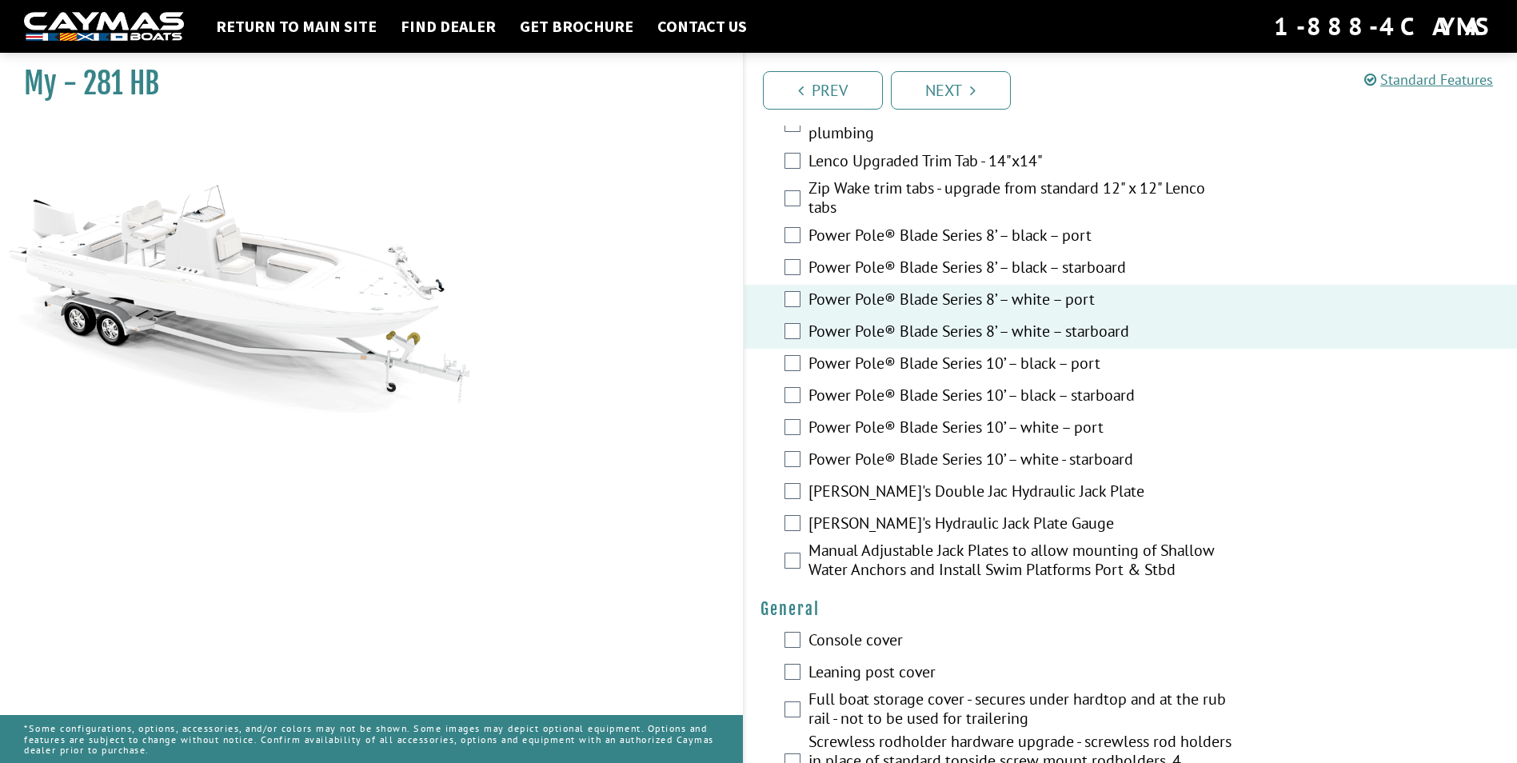
scroll to position [720, 0]
click at [909, 522] on label "Bob's Hydraulic Jack Plate Gauge" at bounding box center [1020, 524] width 425 height 23
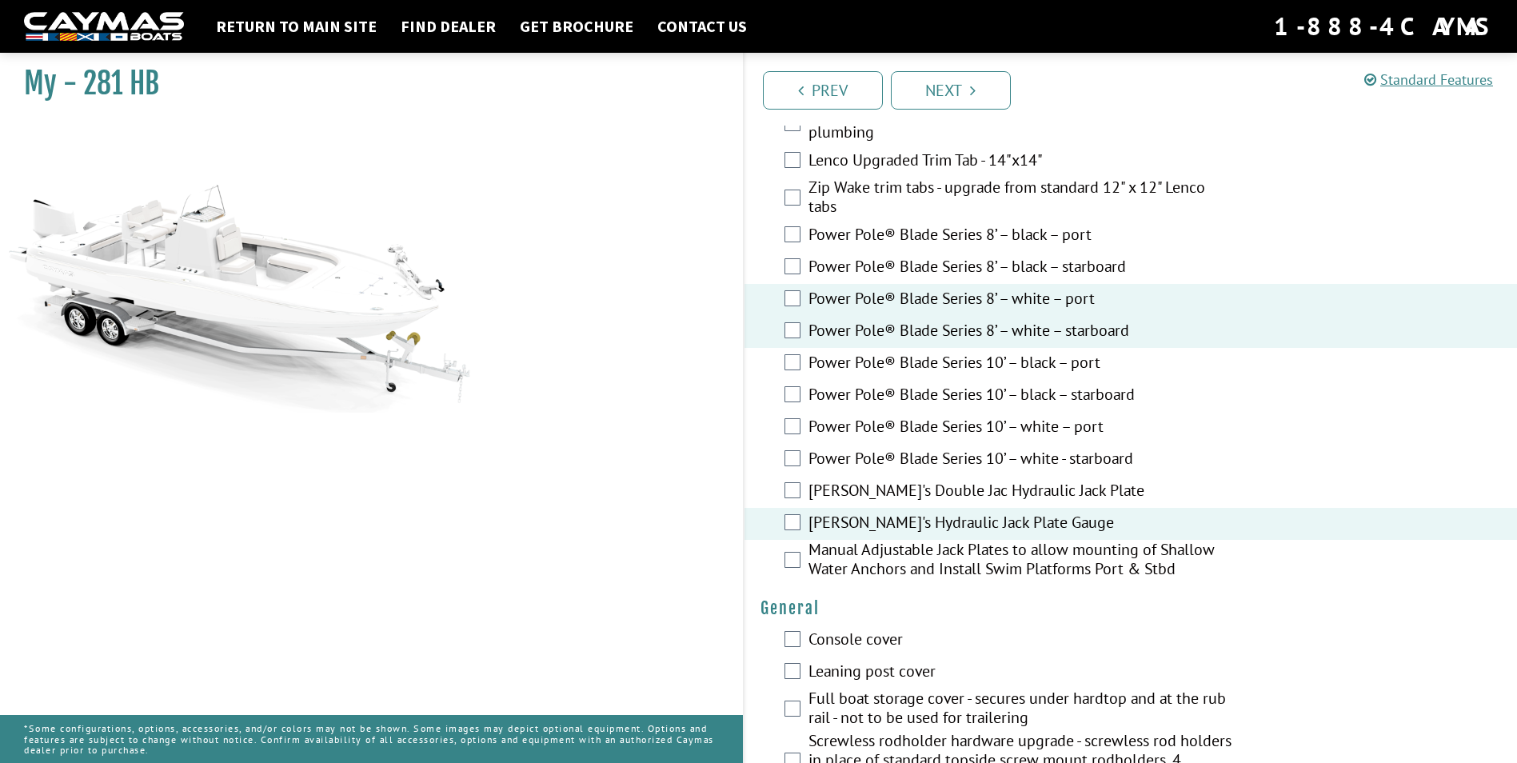
click at [921, 560] on label "Manual Adjustable Jack Plates to allow mounting of Shallow Water Anchors and In…" at bounding box center [1020, 561] width 425 height 42
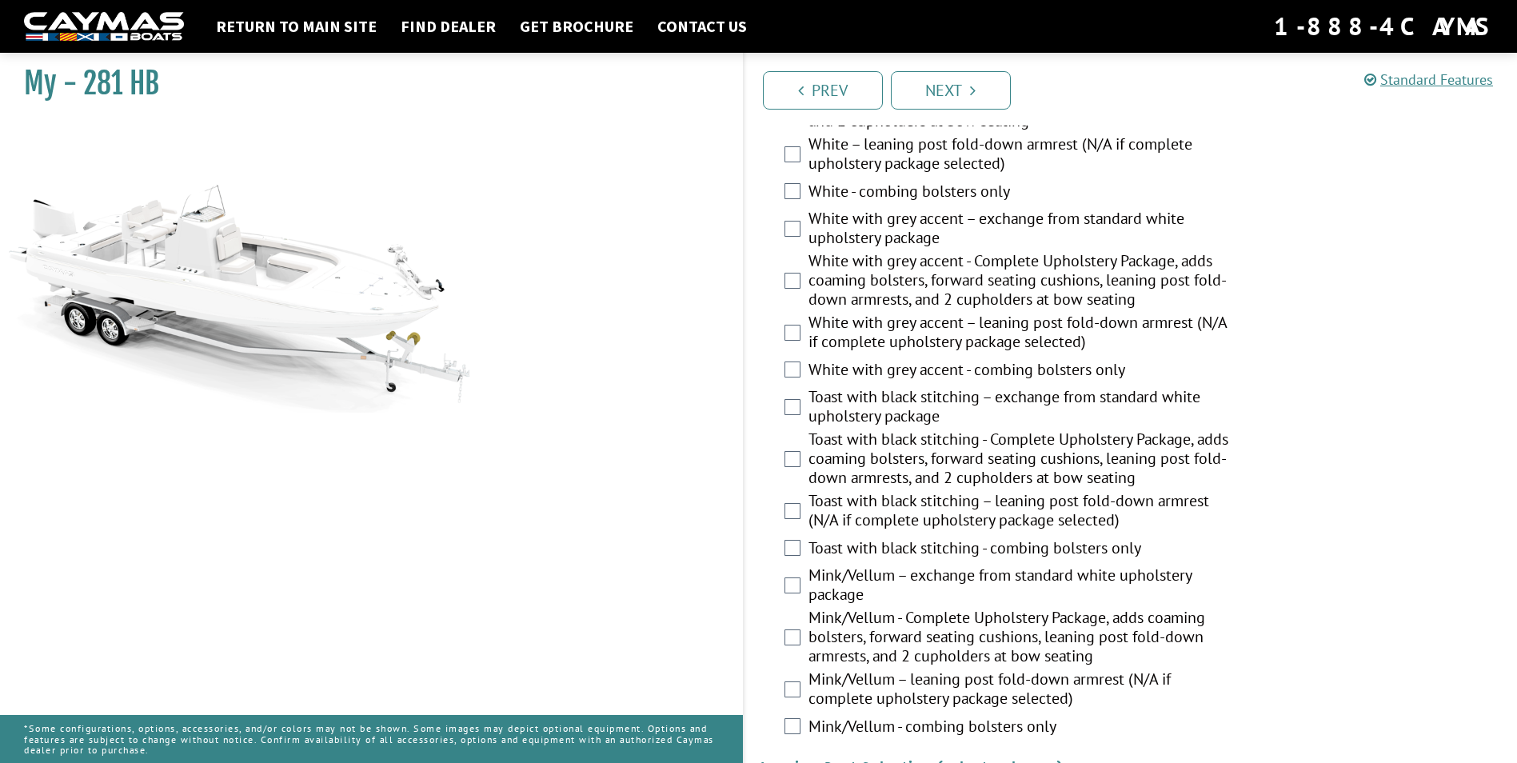
scroll to position [3198, 0]
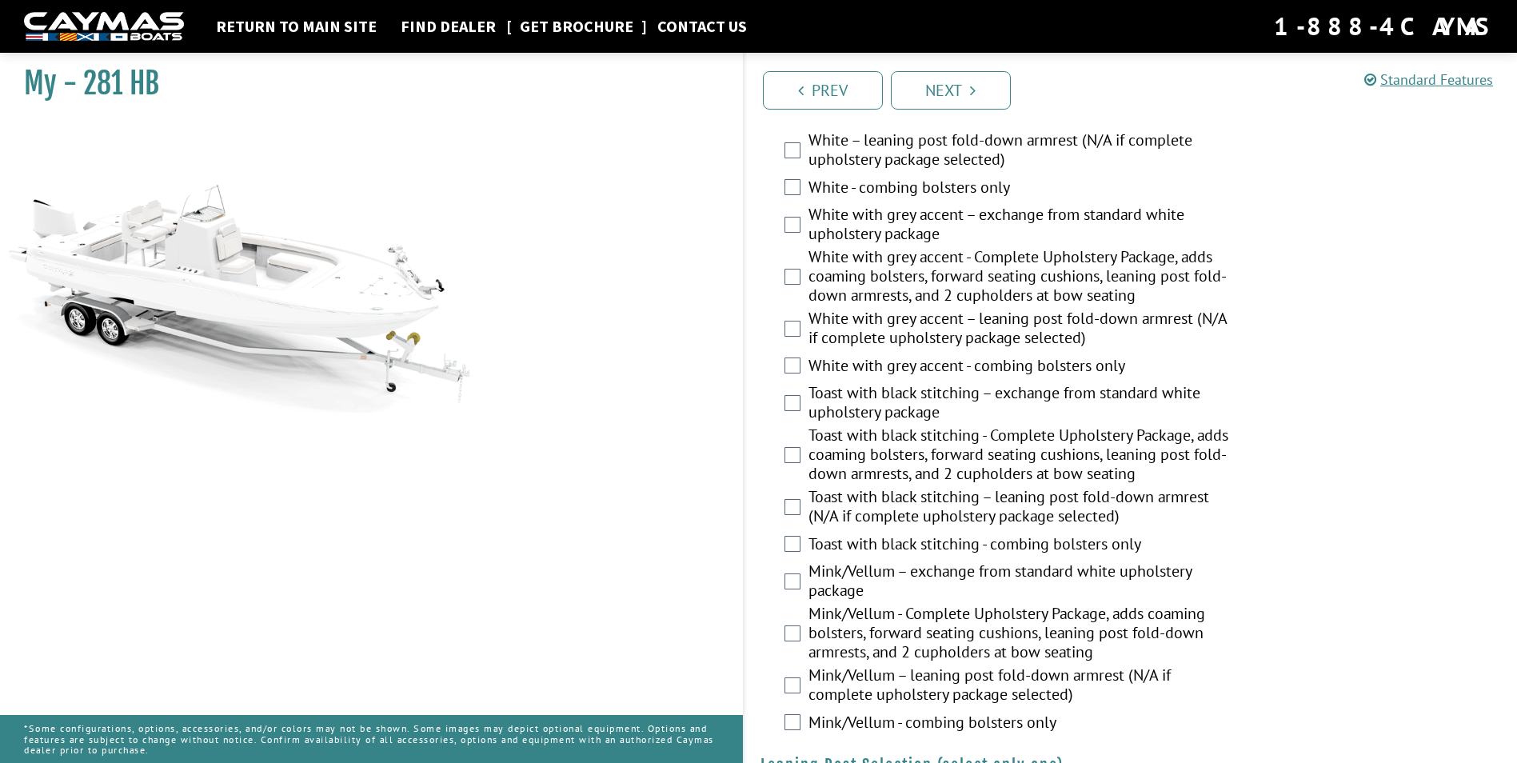
click at [573, 21] on link "Get Brochure" at bounding box center [577, 26] width 130 height 21
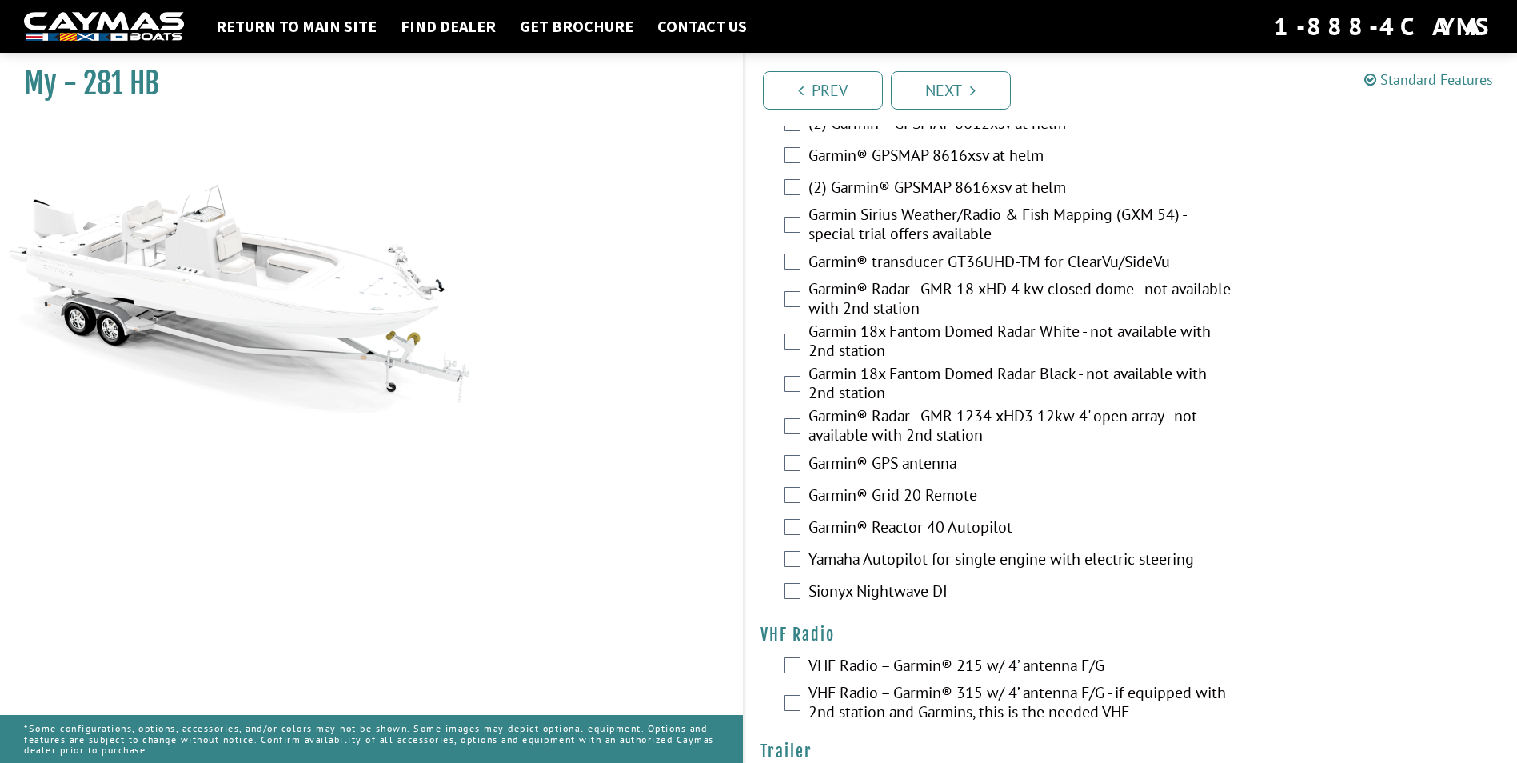
scroll to position [4374, 0]
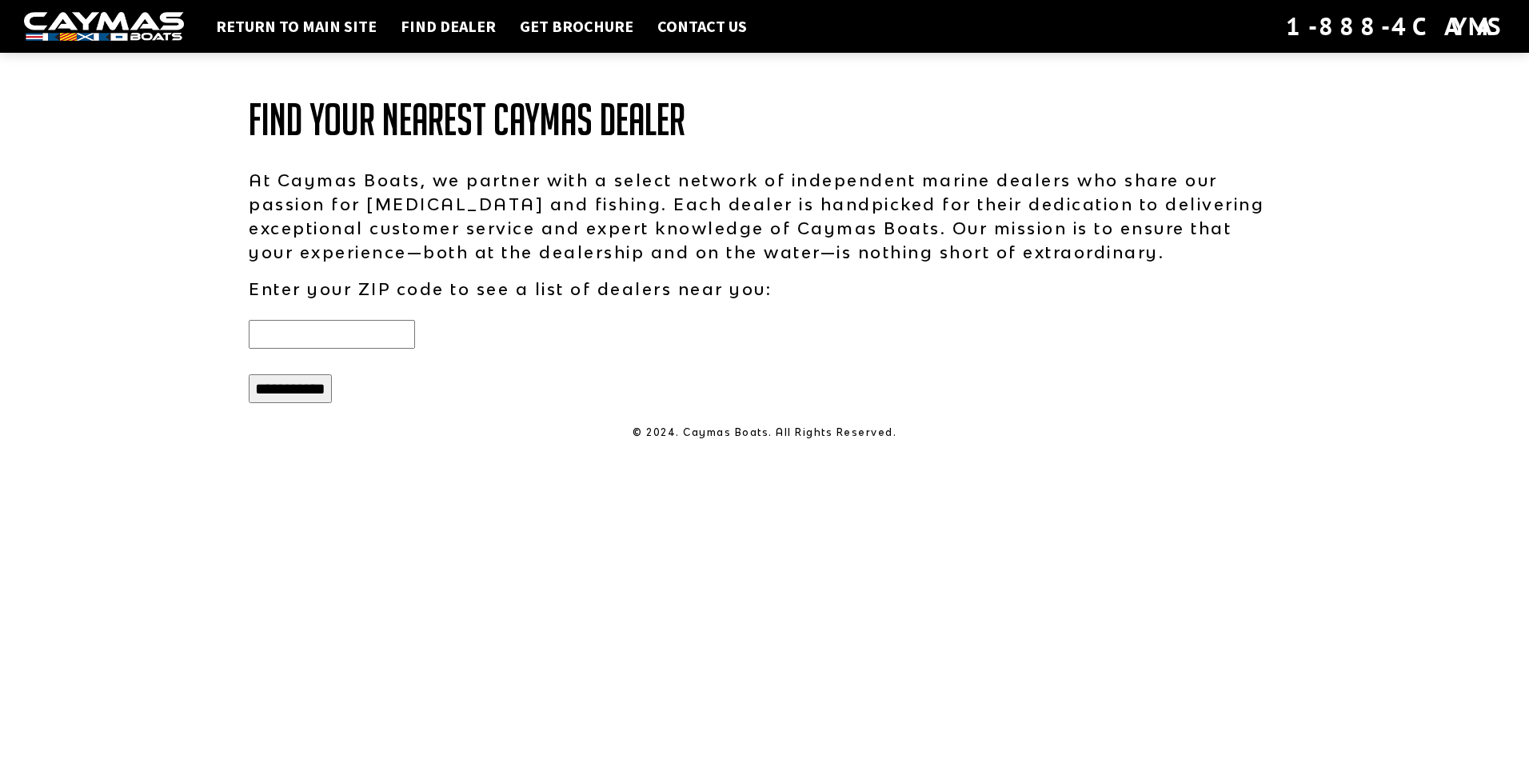
click at [338, 317] on div at bounding box center [499, 334] width 532 height 42
click at [317, 338] on input "text" at bounding box center [332, 334] width 166 height 29
click at [249, 374] on input "**********" at bounding box center [290, 388] width 83 height 29
click at [339, 334] on input "*****" at bounding box center [332, 334] width 166 height 29
drag, startPoint x: 339, startPoint y: 334, endPoint x: 279, endPoint y: 337, distance: 60.1
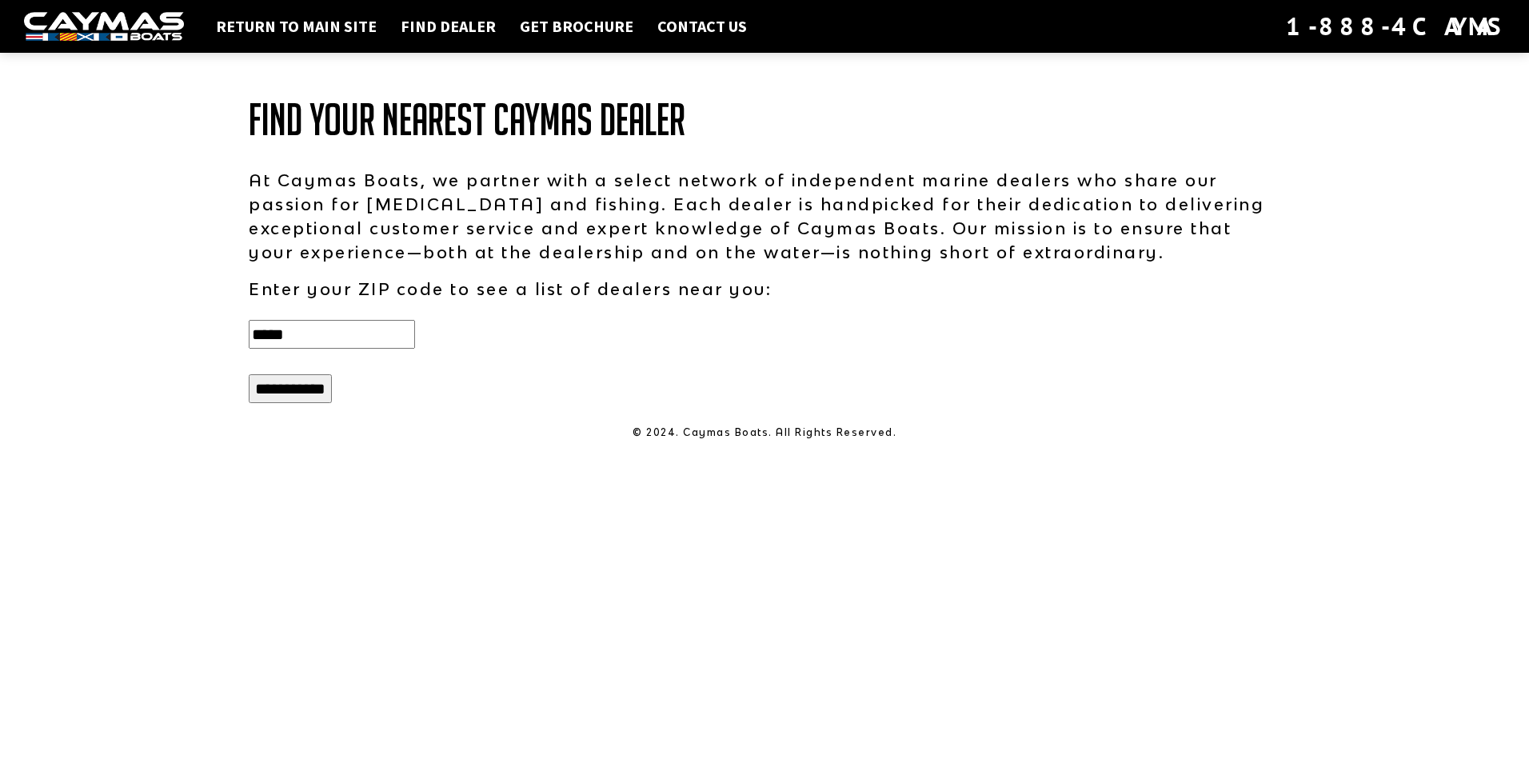
click at [279, 337] on input "*****" at bounding box center [332, 334] width 166 height 29
type input "*****"
click at [249, 374] on input "**********" at bounding box center [290, 388] width 83 height 29
